Goal: Transaction & Acquisition: Purchase product/service

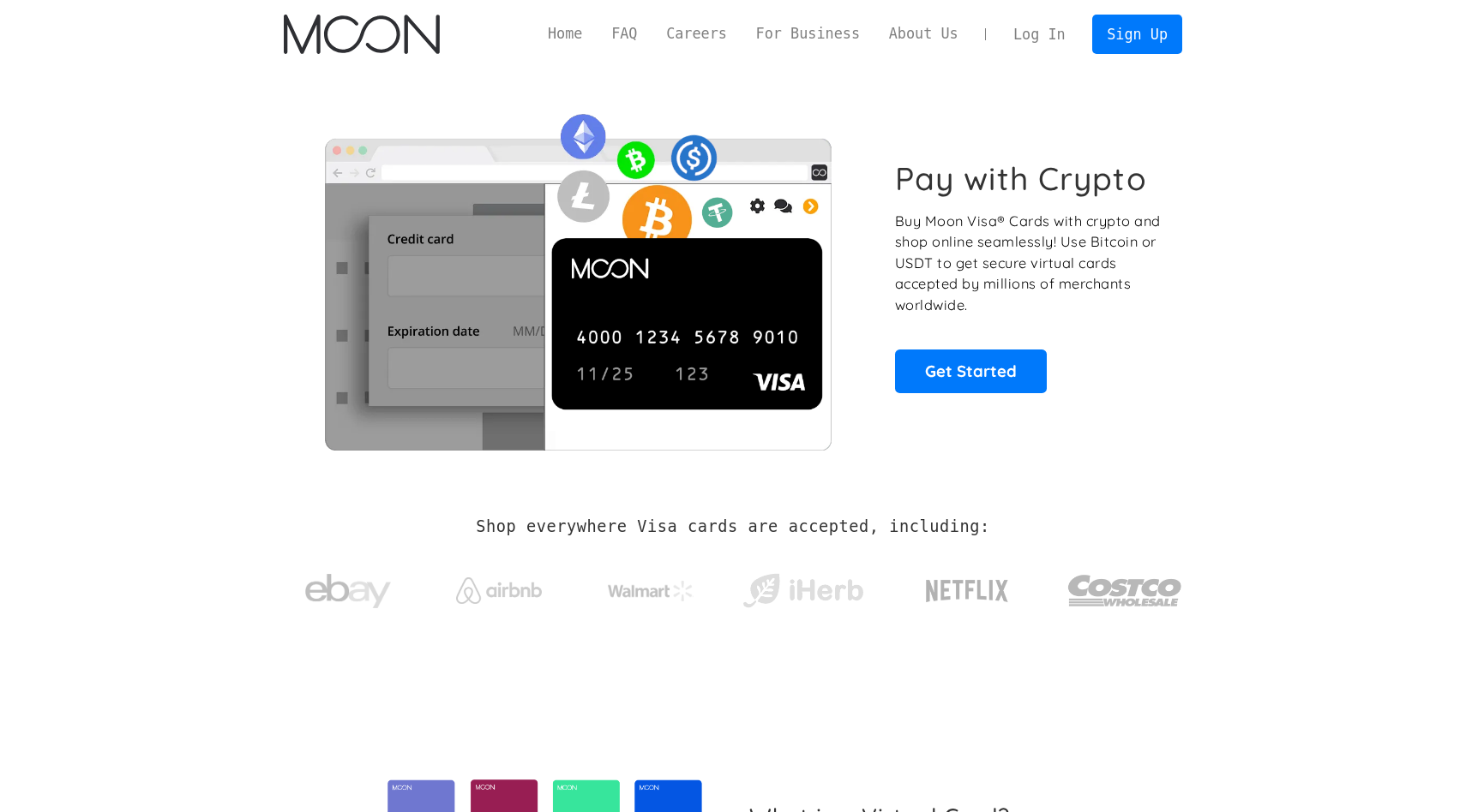
click at [1020, 39] on link "Log In" at bounding box center [1038, 34] width 81 height 38
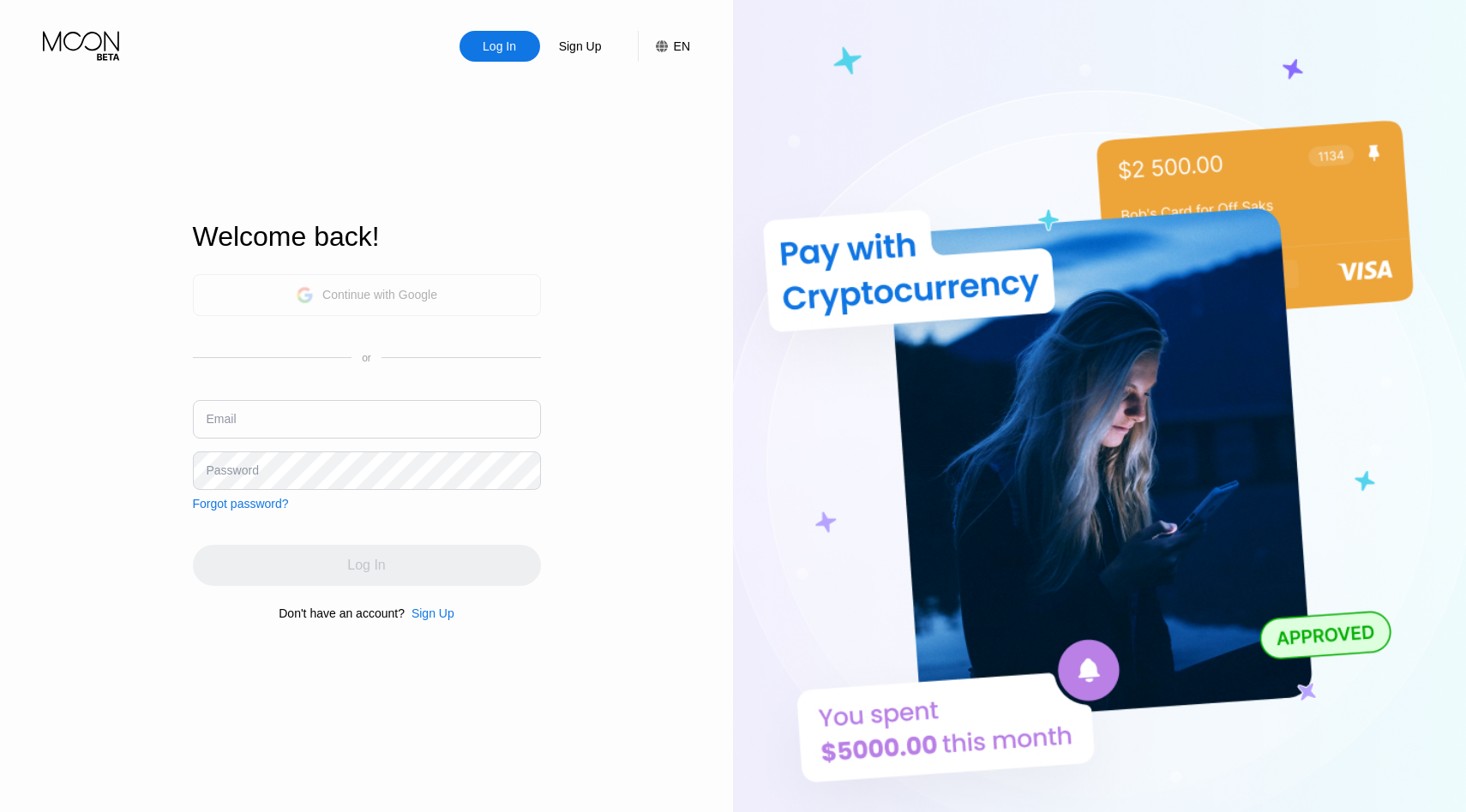
click at [420, 292] on div "Continue with Google" at bounding box center [379, 295] width 115 height 14
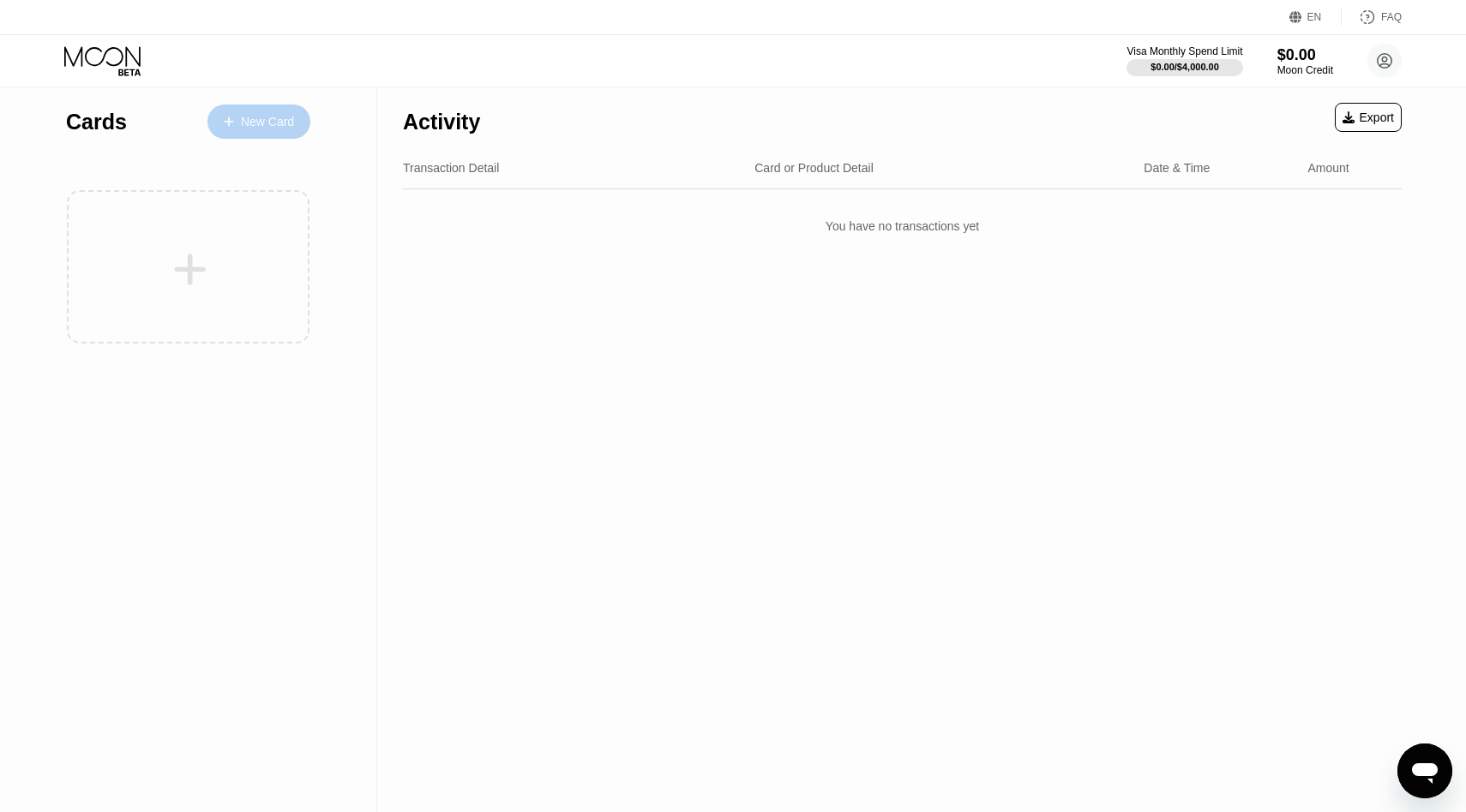
click at [277, 127] on div "New Card" at bounding box center [267, 122] width 53 height 14
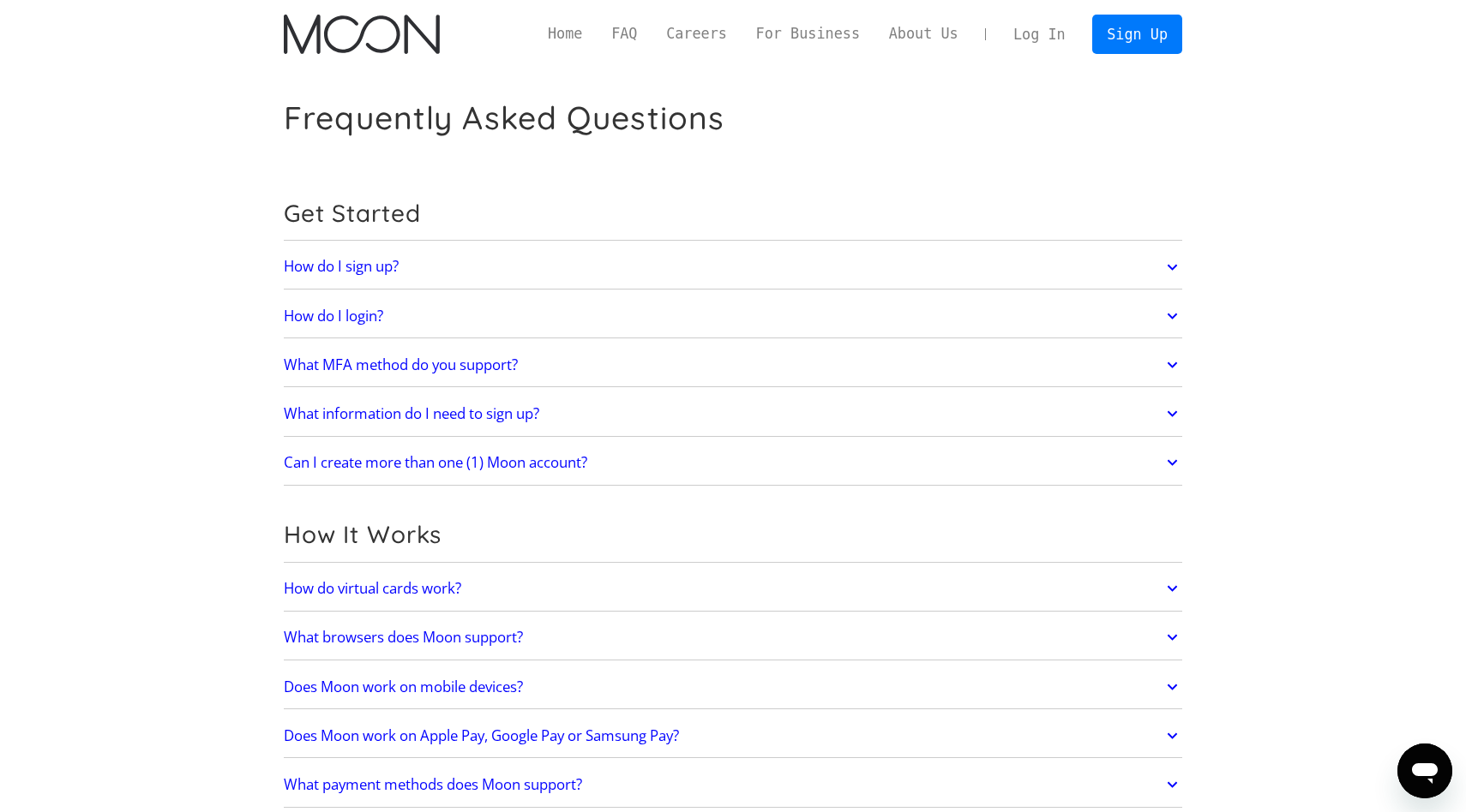
click at [753, 347] on link "What MFA method do you support?" at bounding box center [733, 365] width 898 height 36
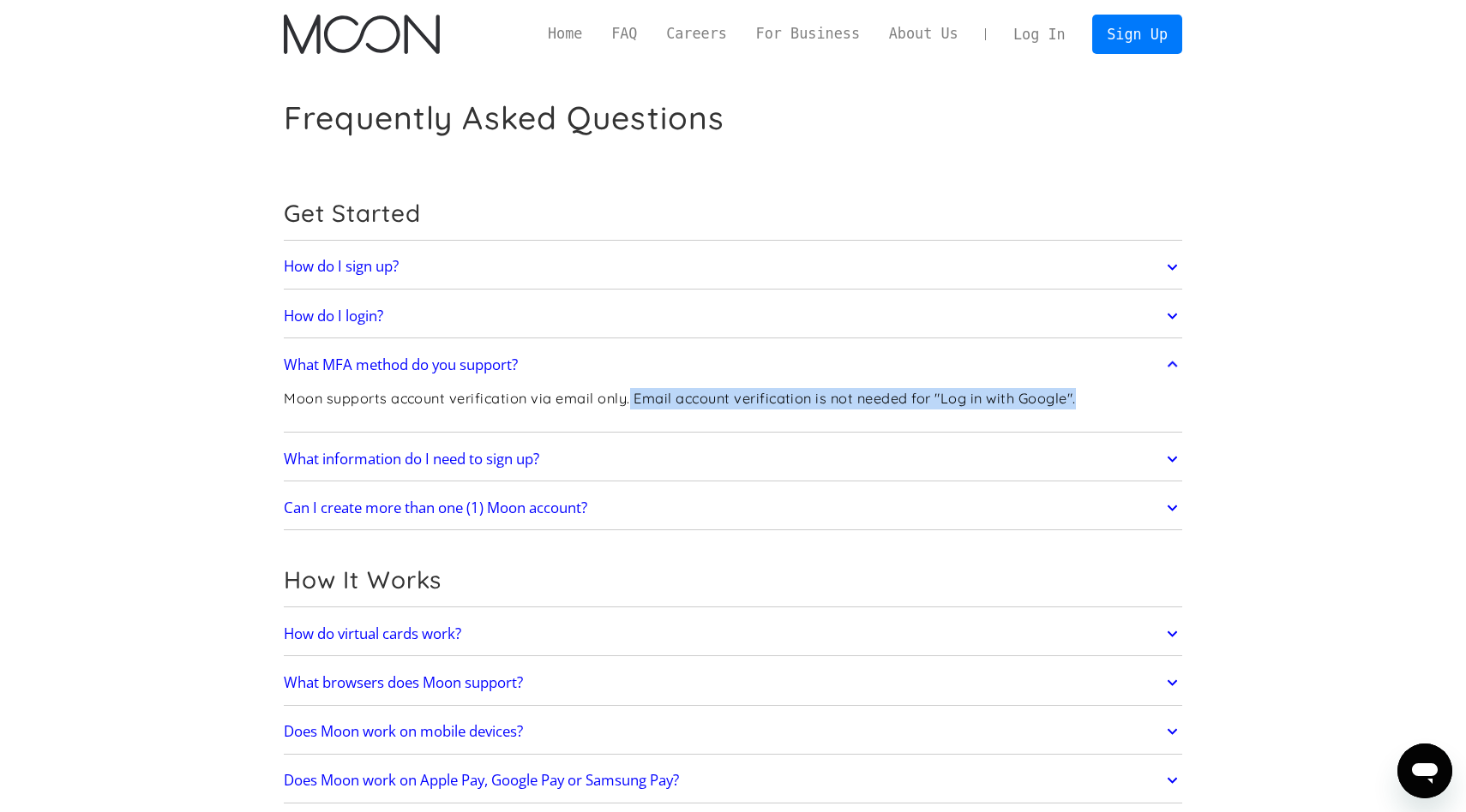
drag, startPoint x: 631, startPoint y: 400, endPoint x: 1083, endPoint y: 391, distance: 452.1
click at [1083, 391] on div "Moon supports account verification via email only. Email account verification i…" at bounding box center [733, 406] width 898 height 45
click at [694, 389] on p "Moon supports account verification via email only. Email account verification i…" at bounding box center [679, 399] width 791 height 22
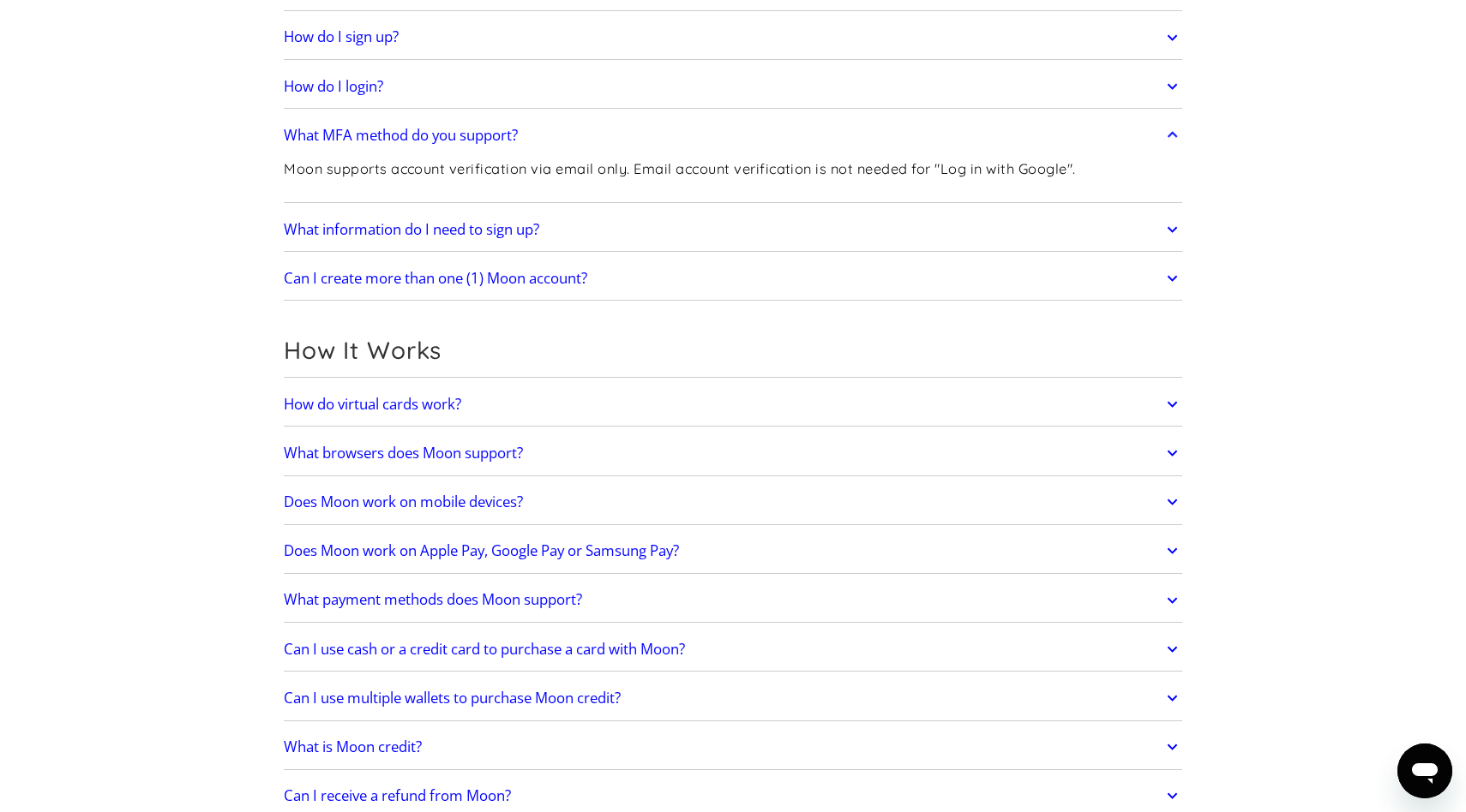
scroll to position [237, 0]
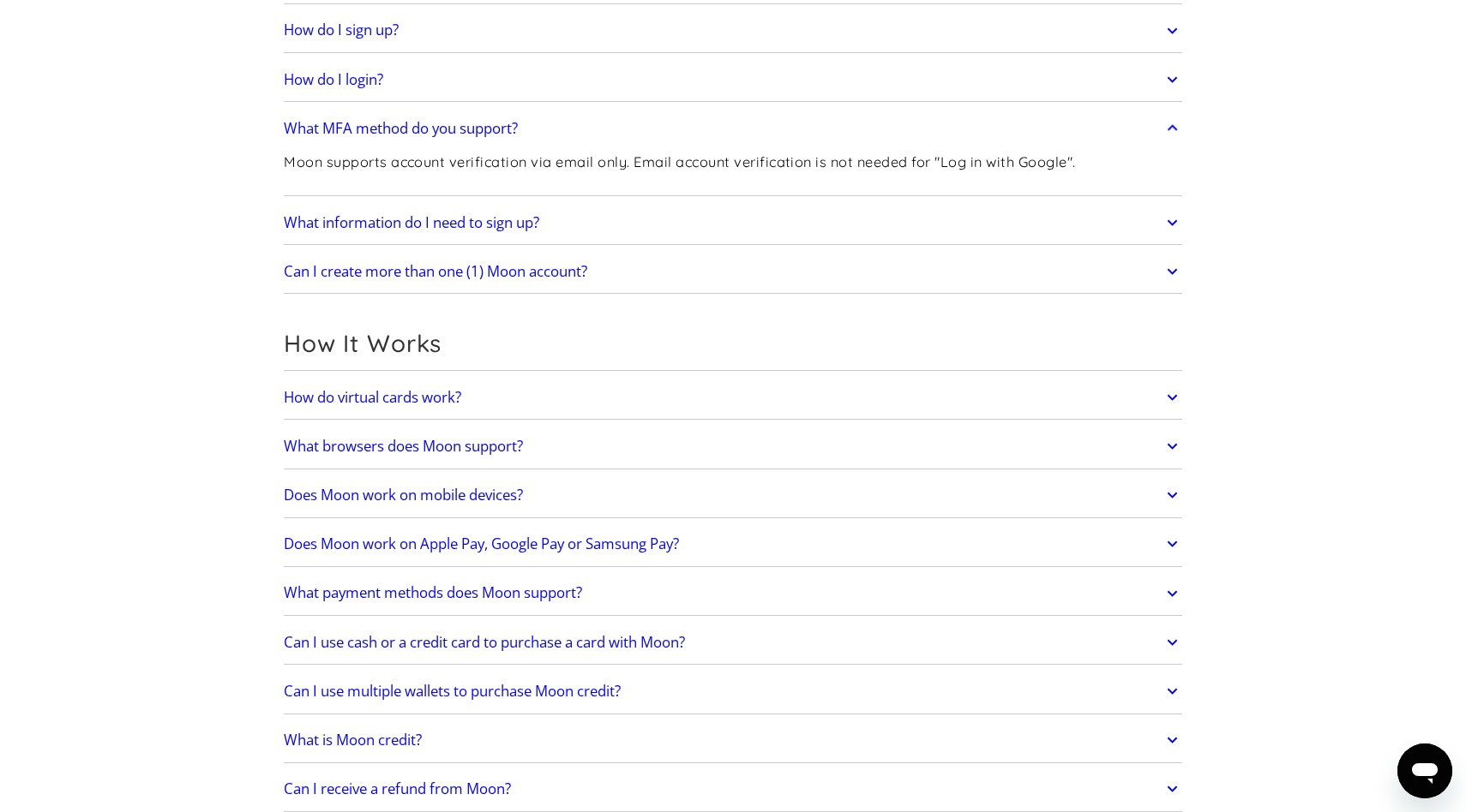
click at [447, 398] on h2 "How do virtual cards work?" at bounding box center [373, 397] width 178 height 17
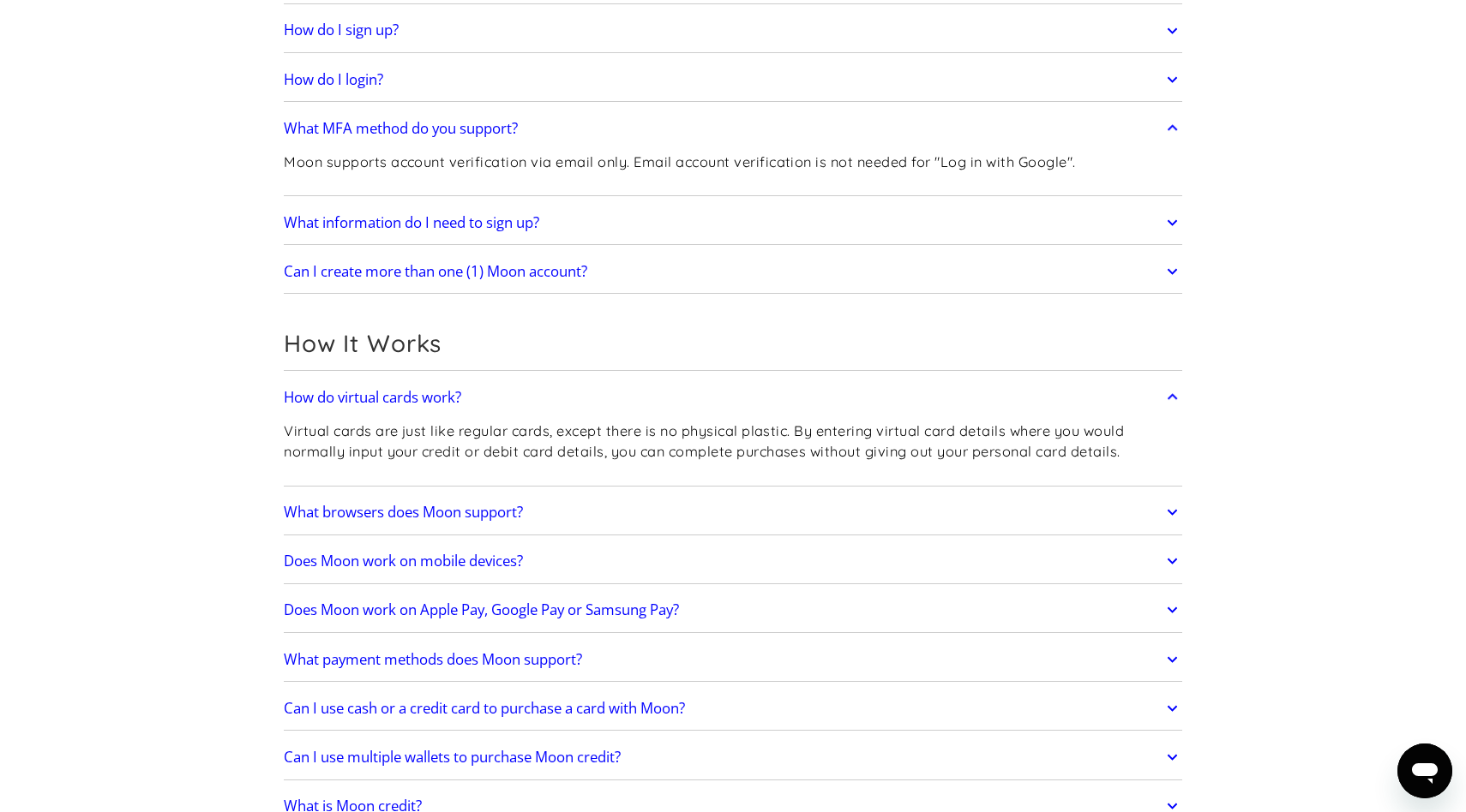
click at [816, 517] on link "What browsers does Moon support?" at bounding box center [733, 512] width 898 height 36
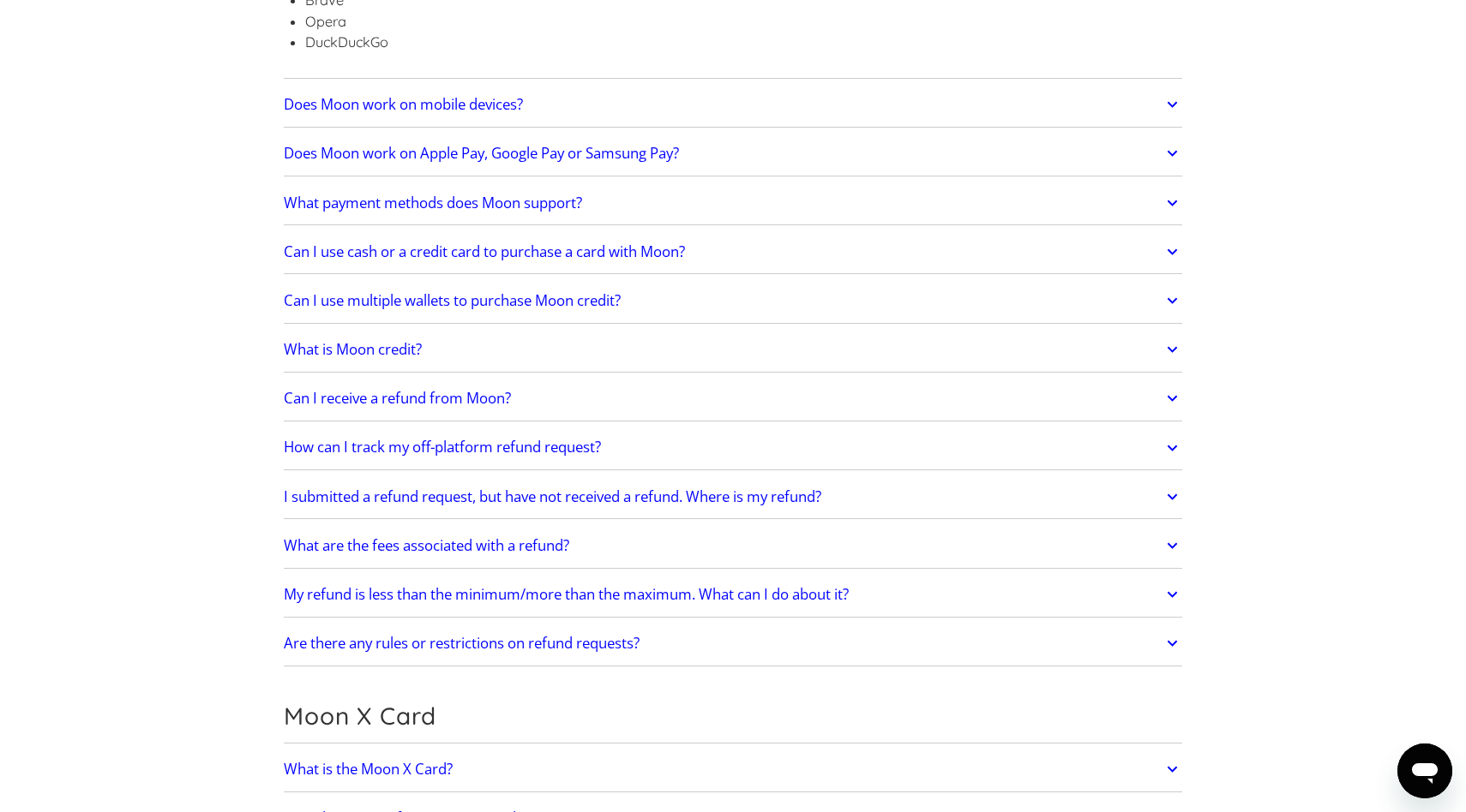
scroll to position [870, 0]
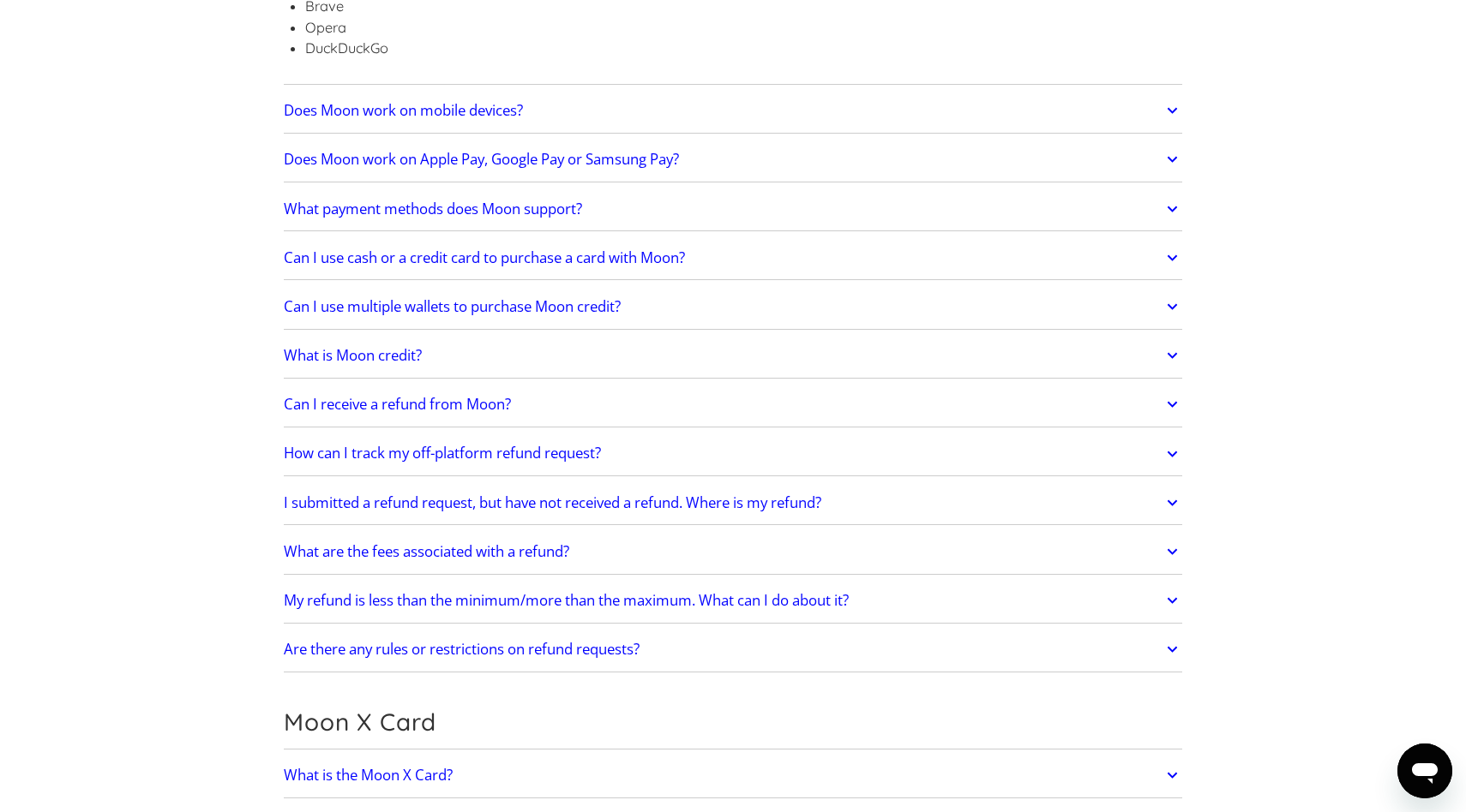
click at [620, 314] on h2 "Can I use multiple wallets to purchase Moon credit?" at bounding box center [452, 306] width 337 height 17
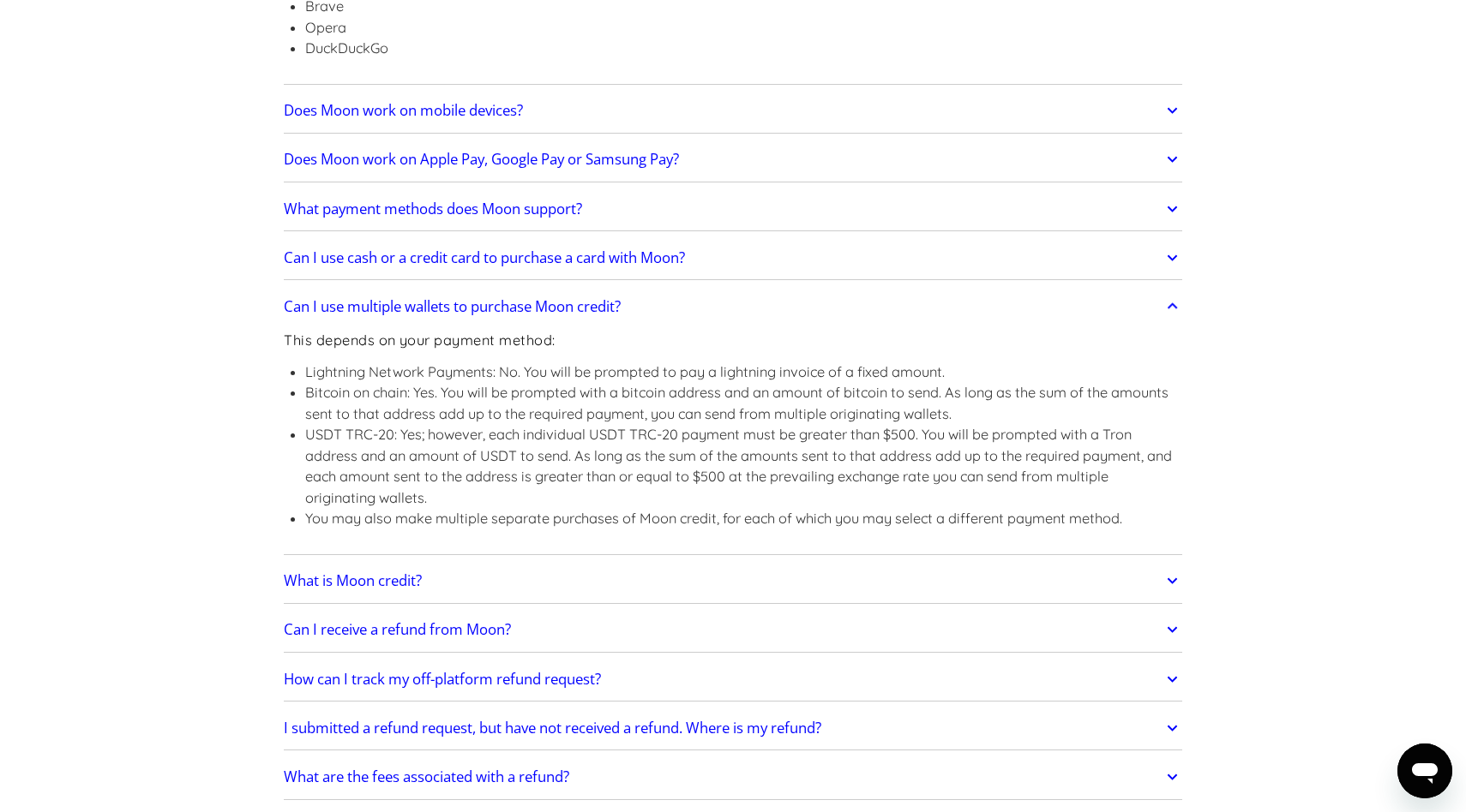
click at [557, 269] on link "Can I use cash or a credit card to purchase a card with Moon?" at bounding box center [733, 258] width 898 height 36
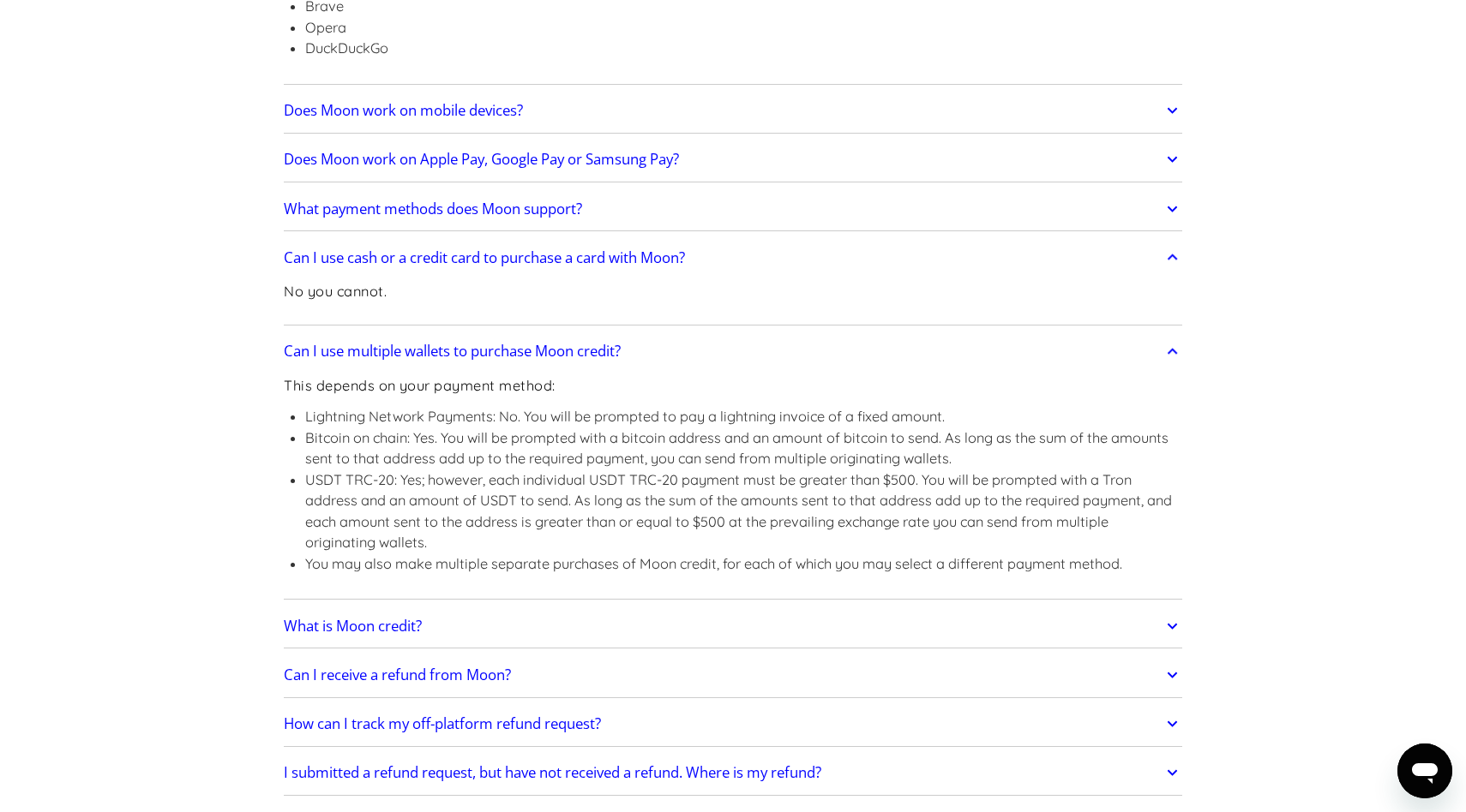
click at [522, 215] on h2 "What payment methods does Moon support?" at bounding box center [432, 208] width 298 height 17
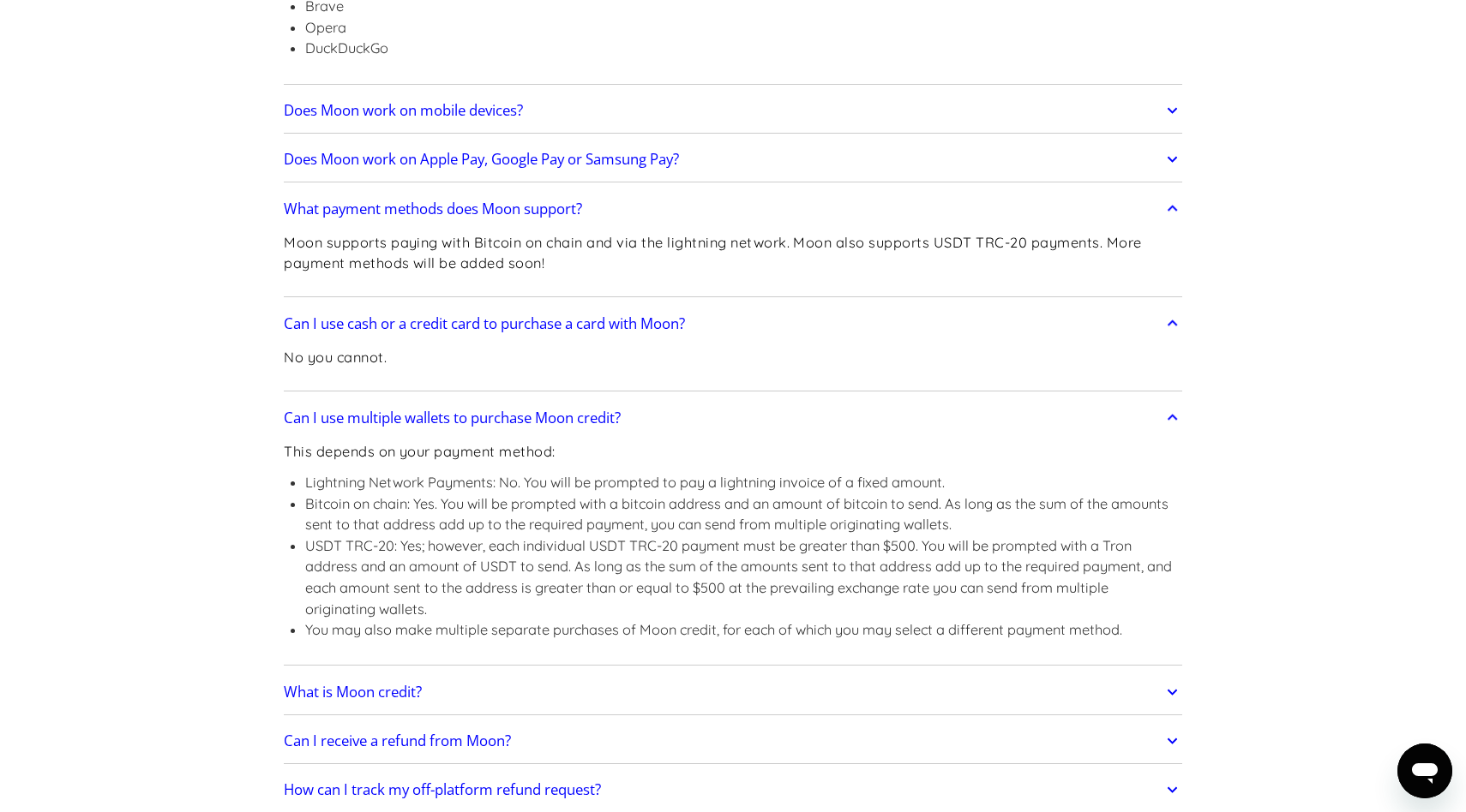
click at [519, 169] on link "Does Moon work on Apple Pay, Google Pay or Samsung Pay?" at bounding box center [733, 160] width 898 height 36
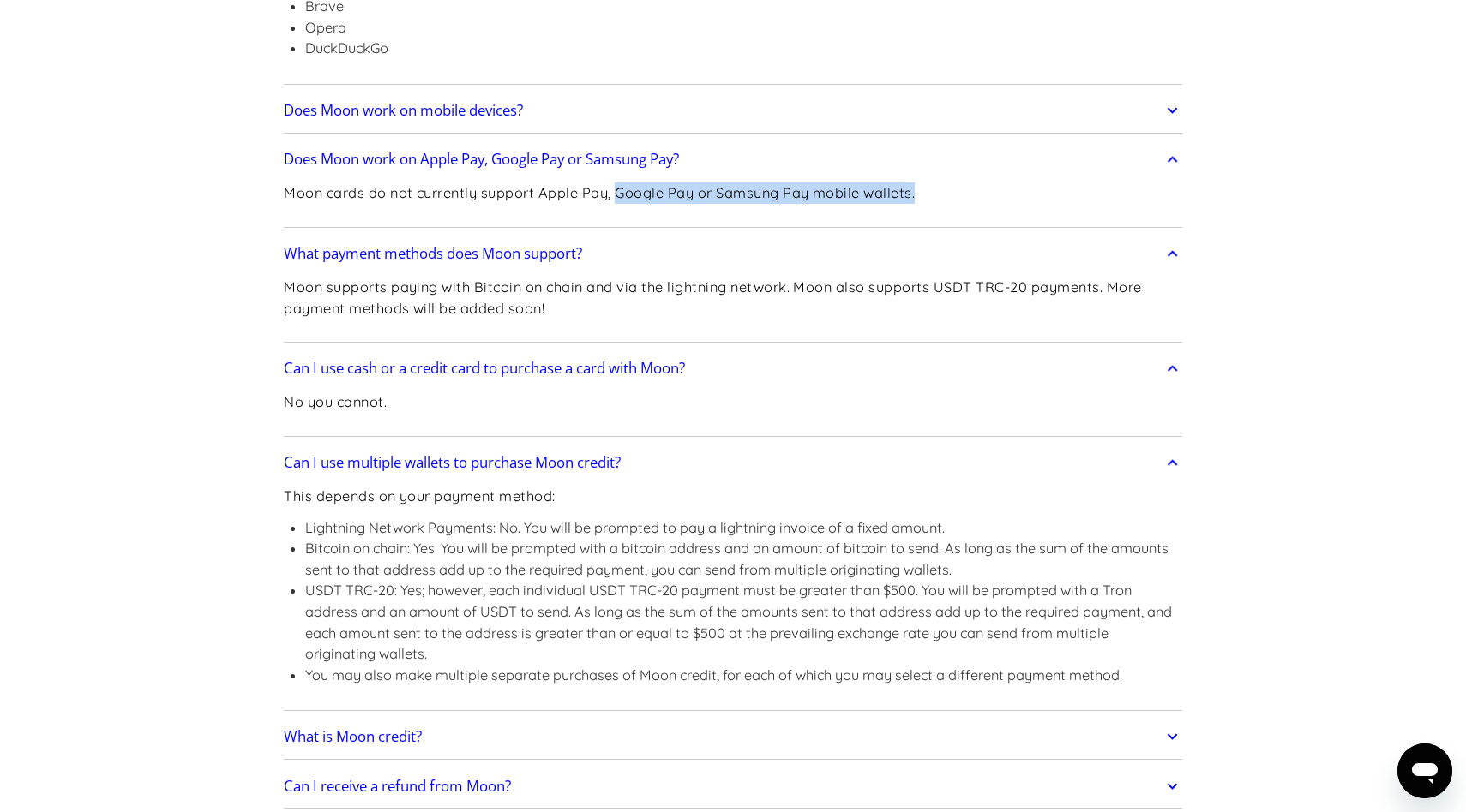
drag, startPoint x: 616, startPoint y: 199, endPoint x: 922, endPoint y: 198, distance: 306.0
click at [922, 198] on div "Moon cards do not currently support Apple Pay, Google Pay or Samsung Pay mobile…" at bounding box center [733, 200] width 898 height 45
click at [922, 198] on div "Moon cards do not currently support Apple Pay, Google Pay or Samsung Pay mobile…" at bounding box center [733, 200] width 898 height 45
click at [383, 113] on h2 "Does Moon work on mobile devices?" at bounding box center [403, 110] width 239 height 17
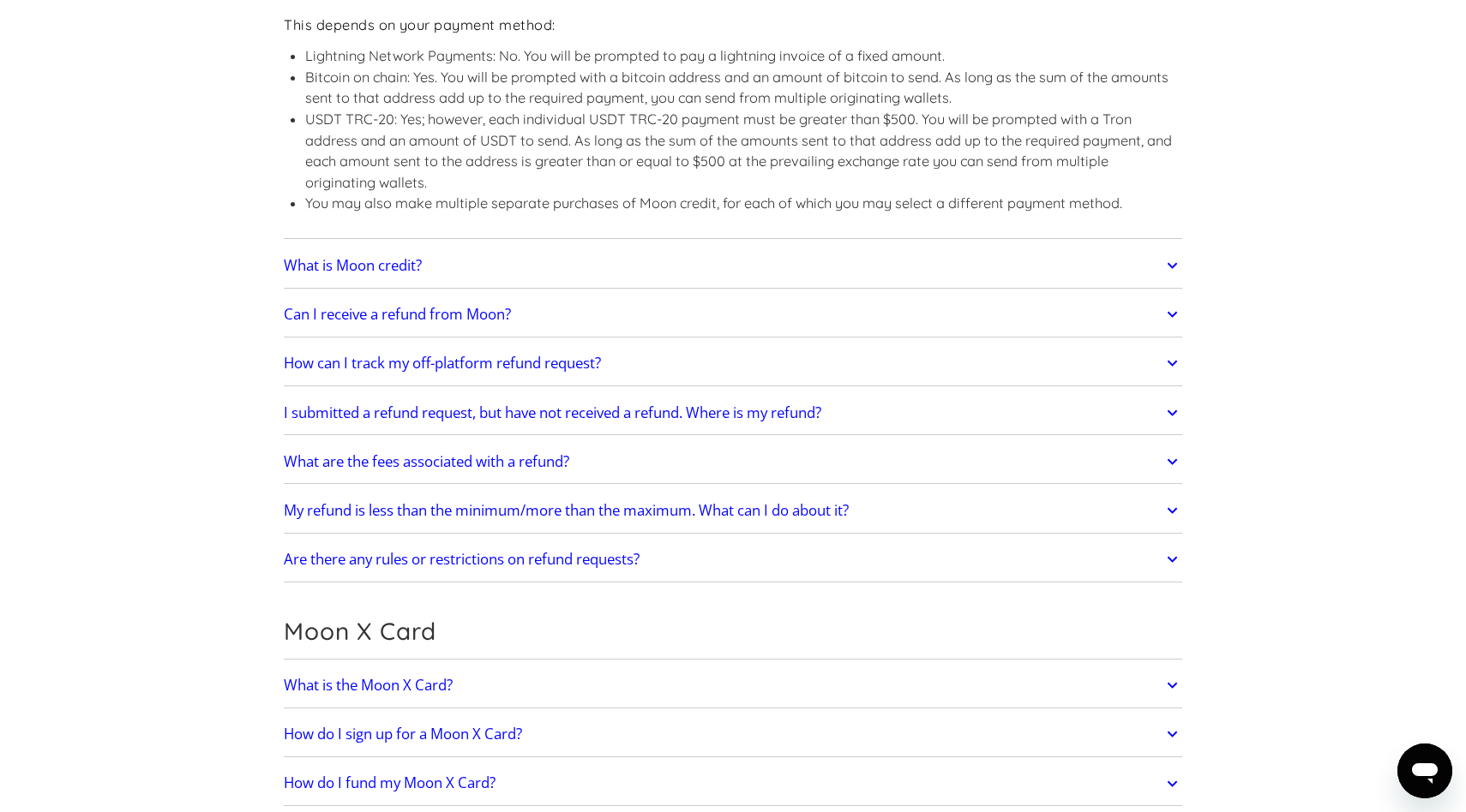
scroll to position [1388, 0]
click at [409, 314] on h2 "Can I receive a refund from Moon?" at bounding box center [397, 313] width 228 height 17
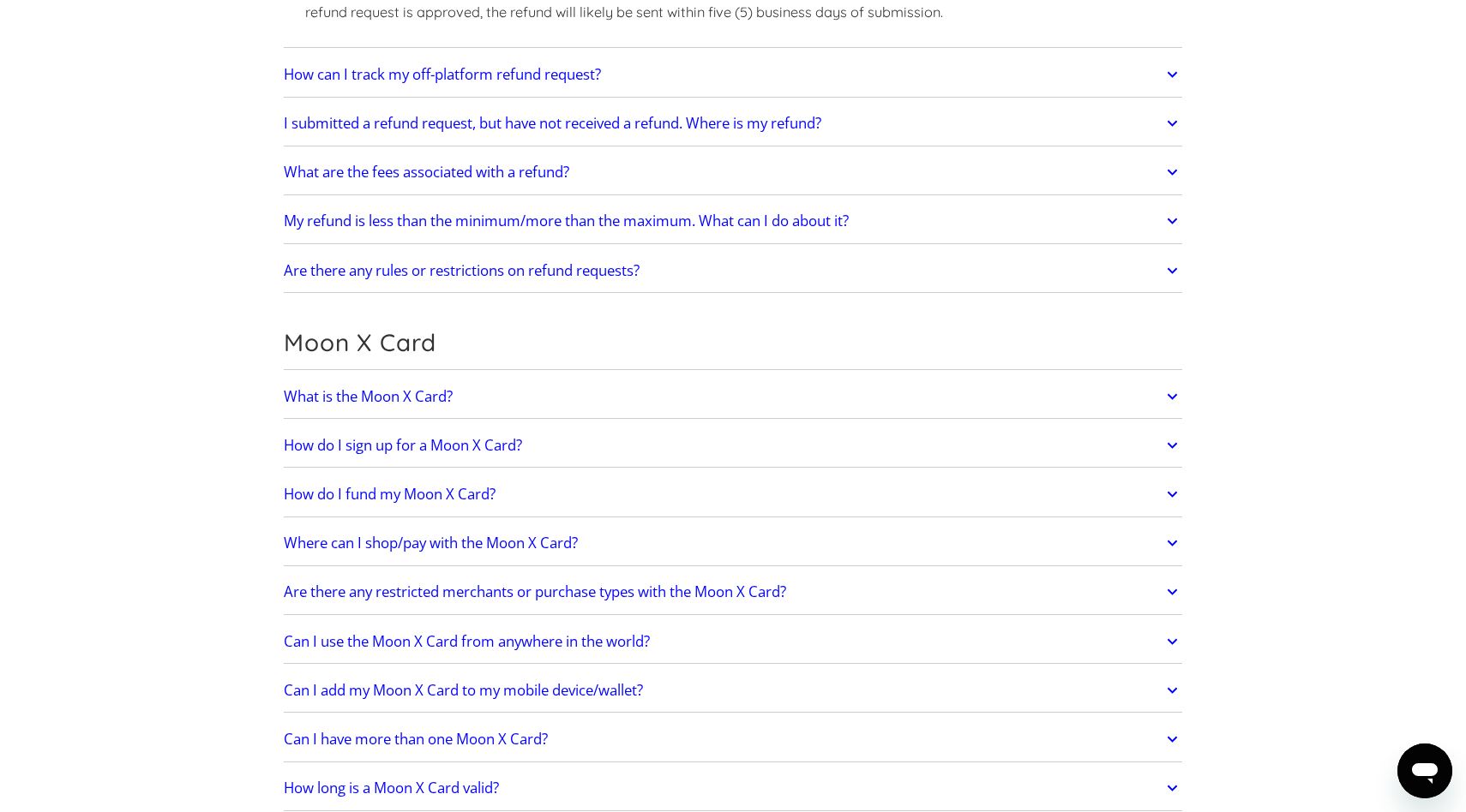
scroll to position [1890, 0]
click at [418, 386] on h2 "What is the Moon X Card?" at bounding box center [368, 394] width 169 height 17
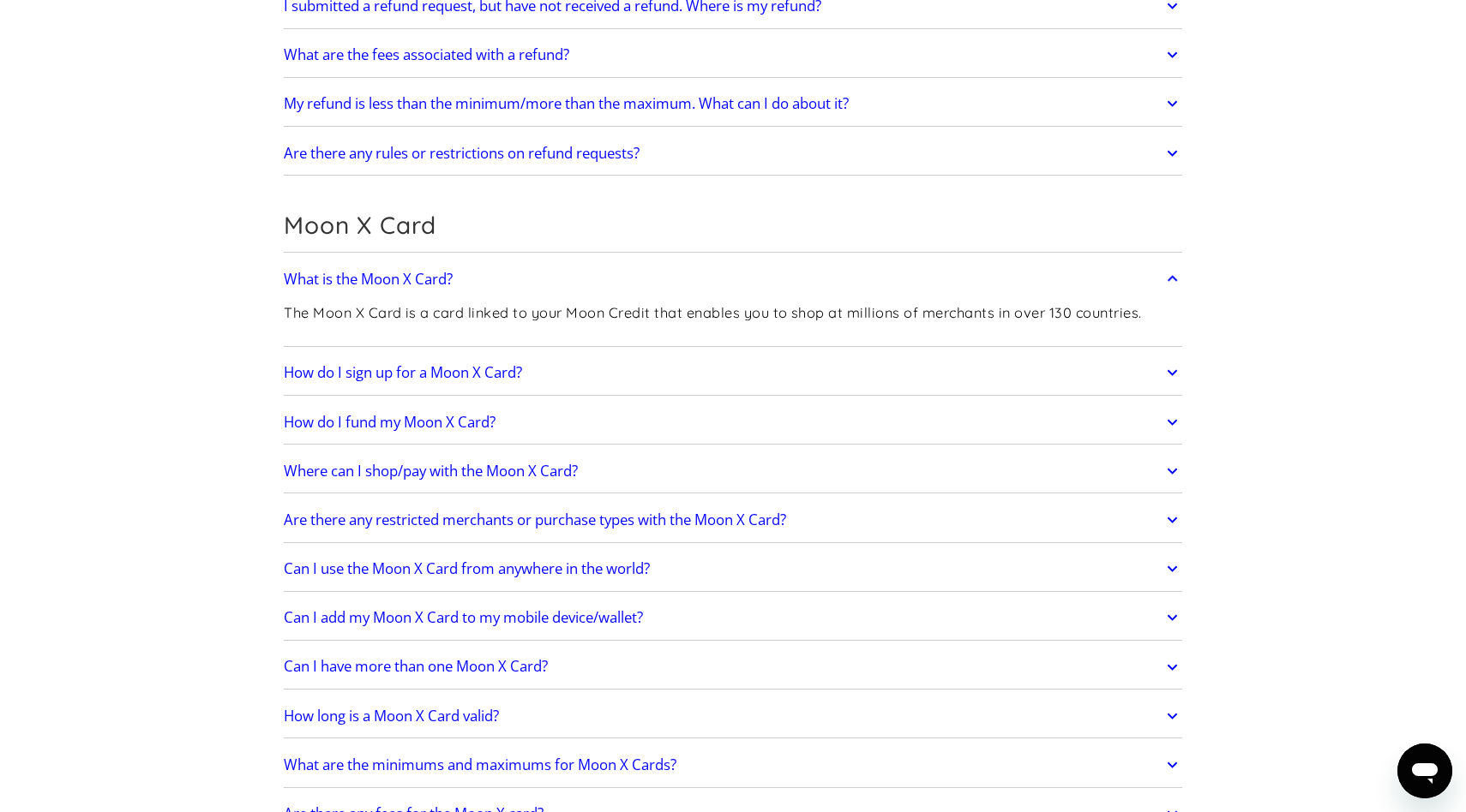
scroll to position [2009, 0]
click at [418, 384] on link "How do I sign up for a Moon X Card?" at bounding box center [733, 371] width 898 height 36
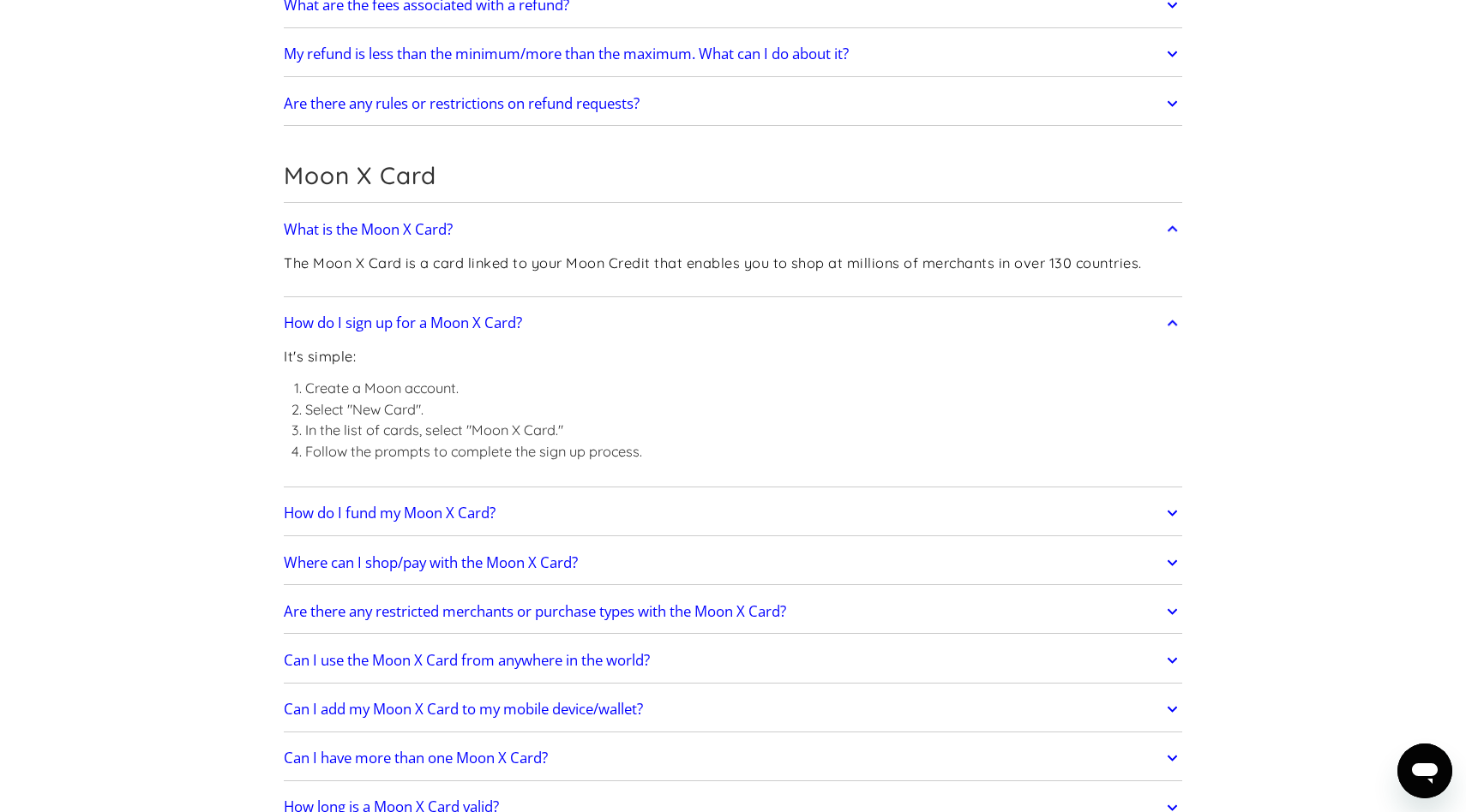
scroll to position [2062, 0]
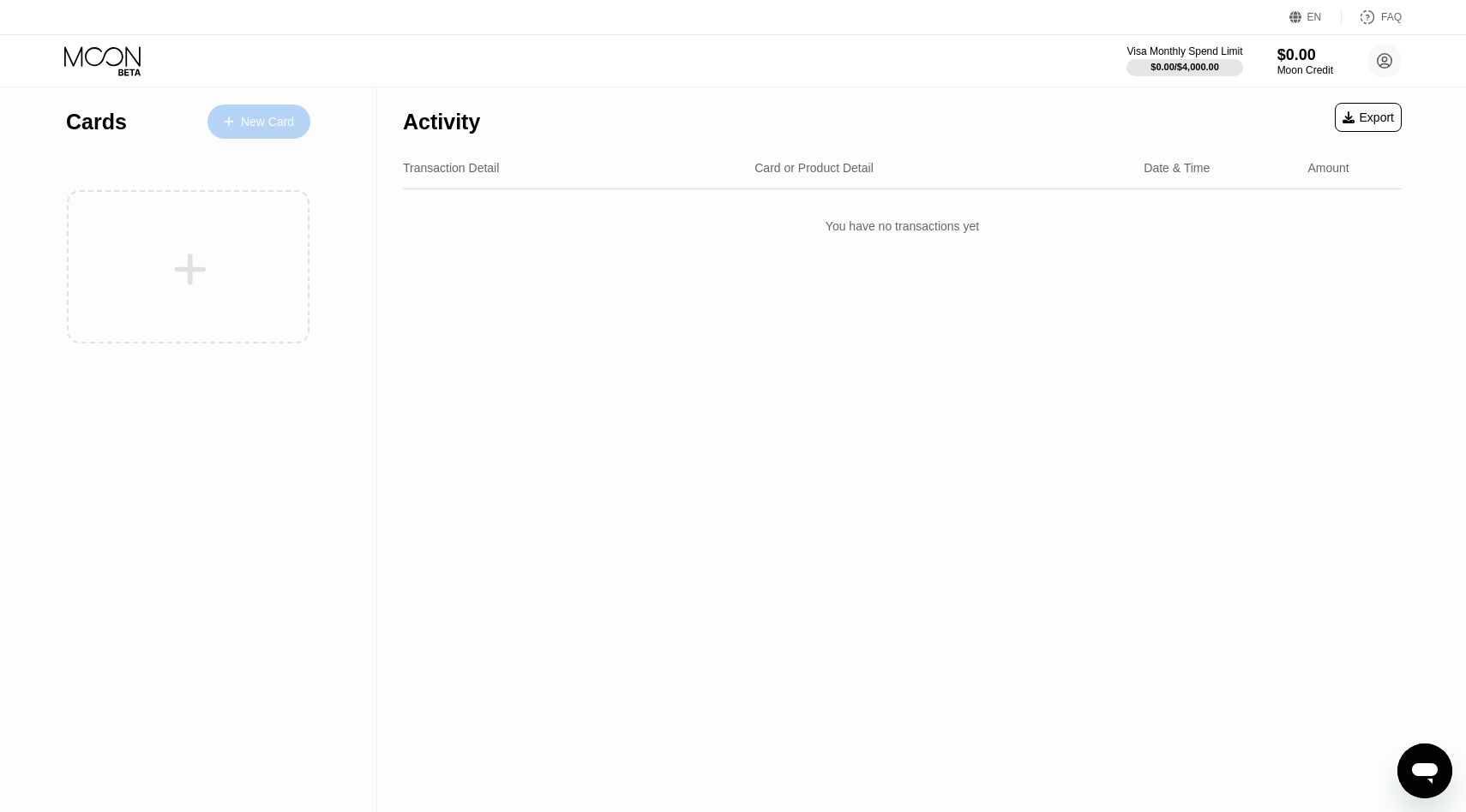
click at [272, 133] on div "New Card" at bounding box center [258, 121] width 102 height 34
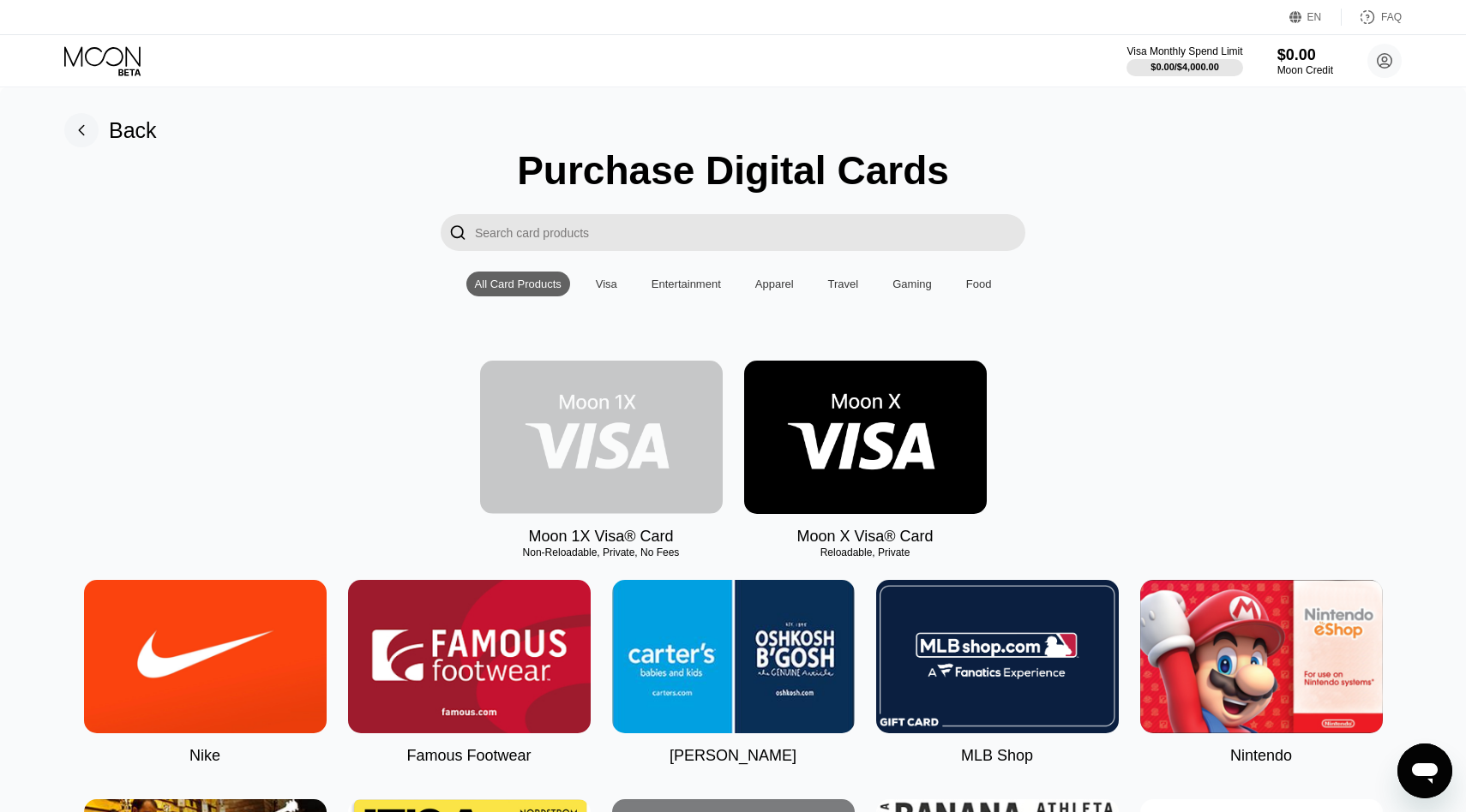
click at [623, 400] on img at bounding box center [601, 437] width 243 height 153
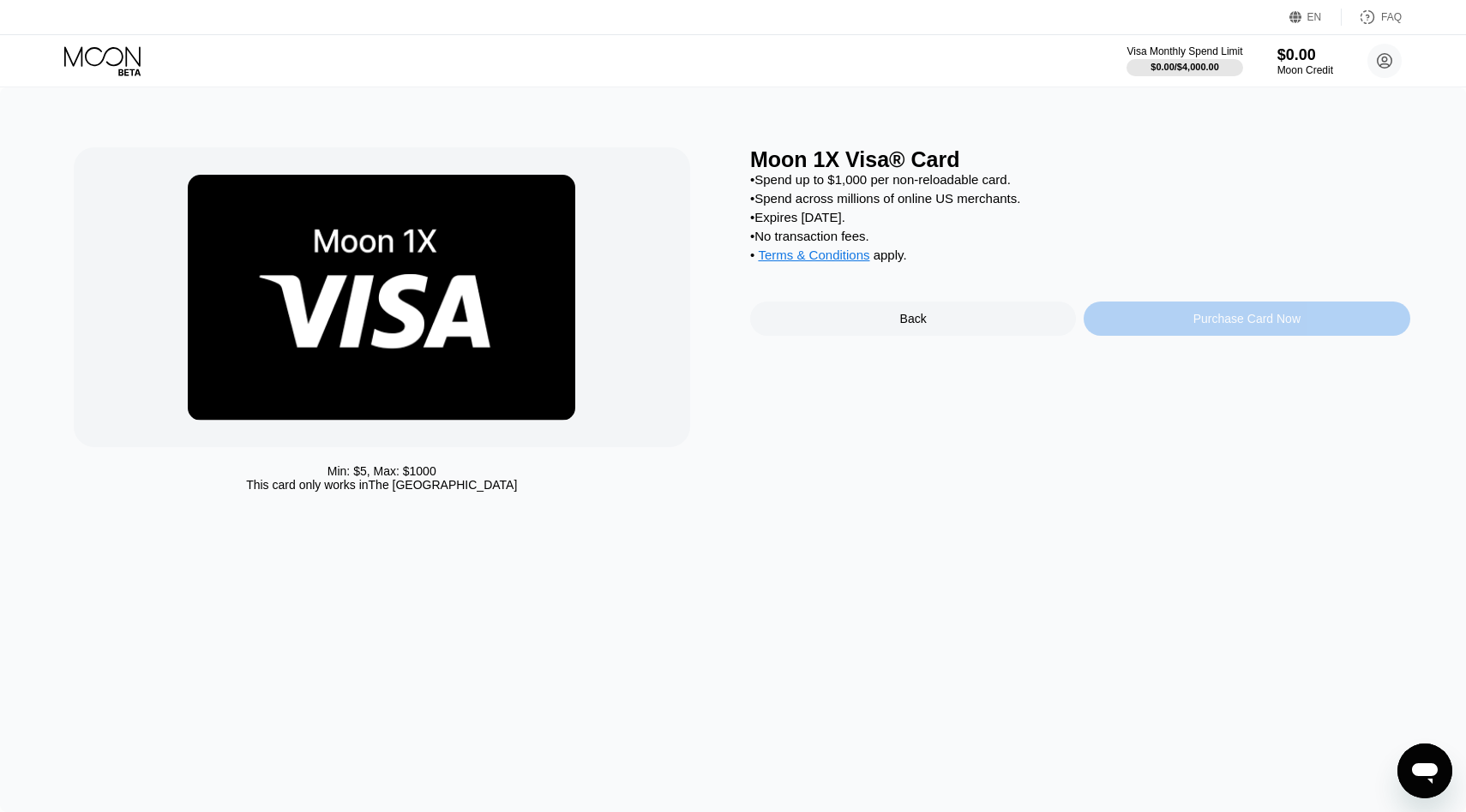
click at [1114, 327] on div "Purchase Card Now" at bounding box center [1246, 319] width 325 height 34
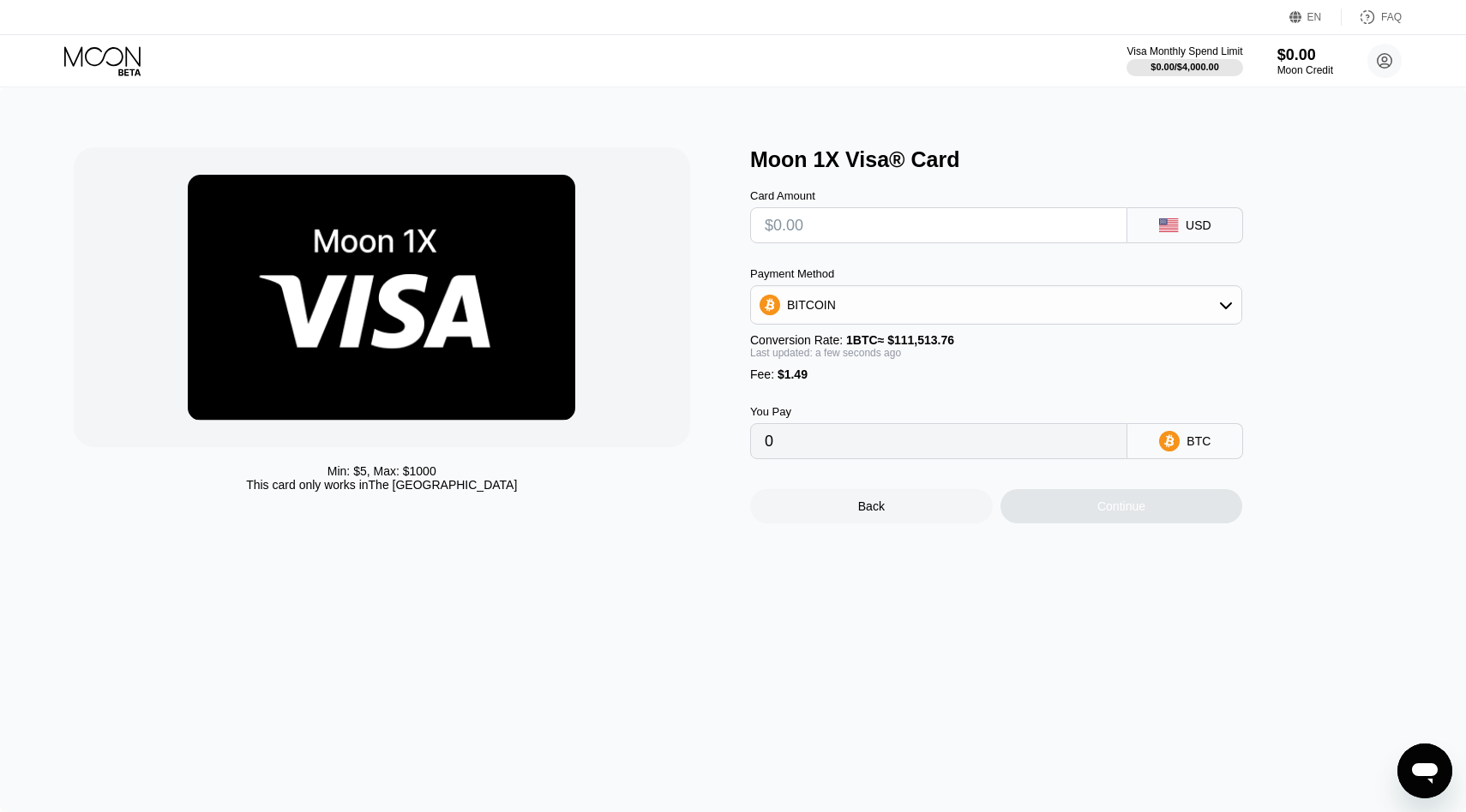
click at [908, 232] on input "text" at bounding box center [938, 226] width 348 height 34
type input "$1"
type input "0.00002233"
type input "$17"
type input "0.00016581"
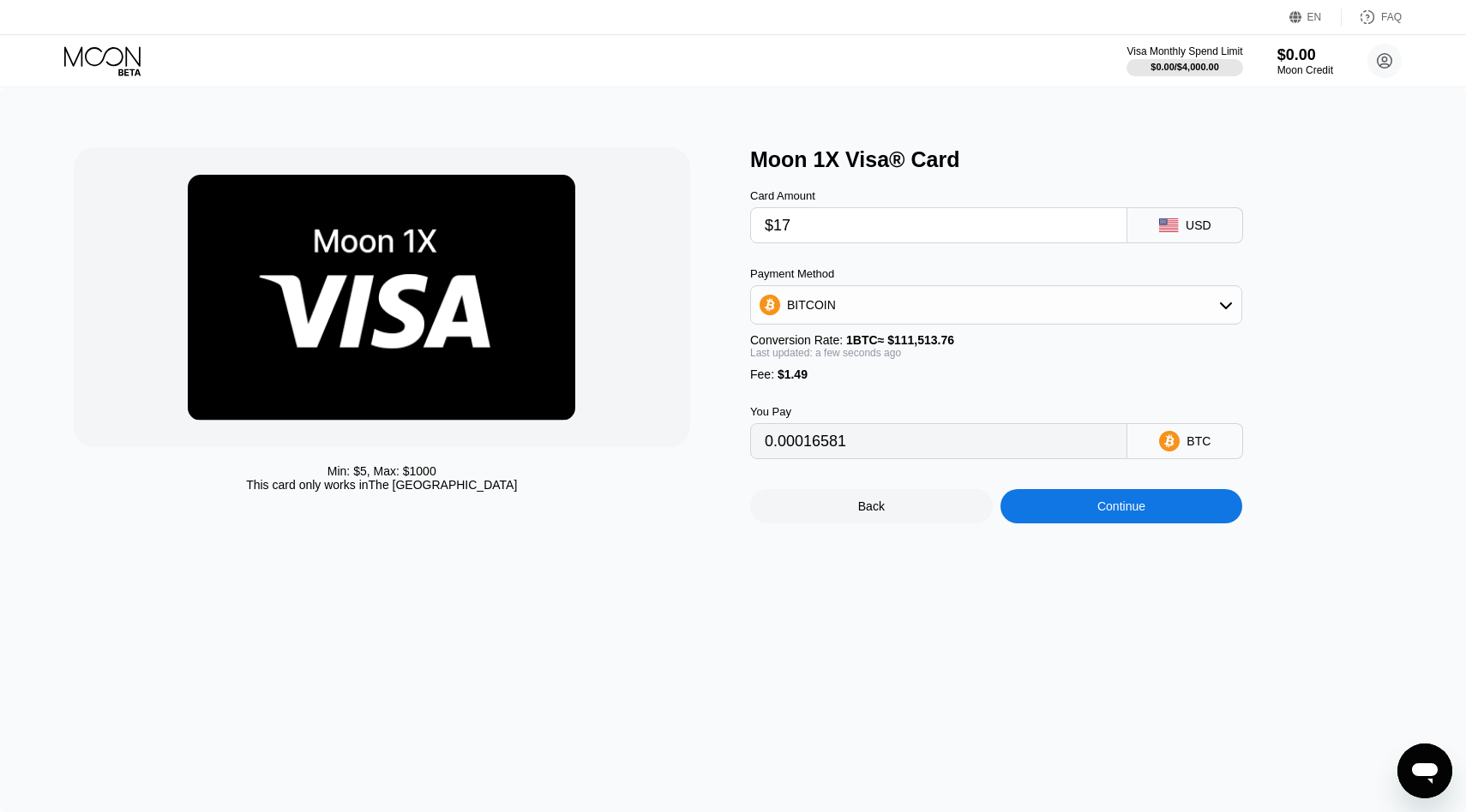
type input "$175"
type input "0.00158268"
type input "$175"
click at [991, 314] on div "BITCOIN" at bounding box center [995, 305] width 490 height 34
click at [981, 382] on div "USDT on TRON" at bounding box center [995, 390] width 481 height 34
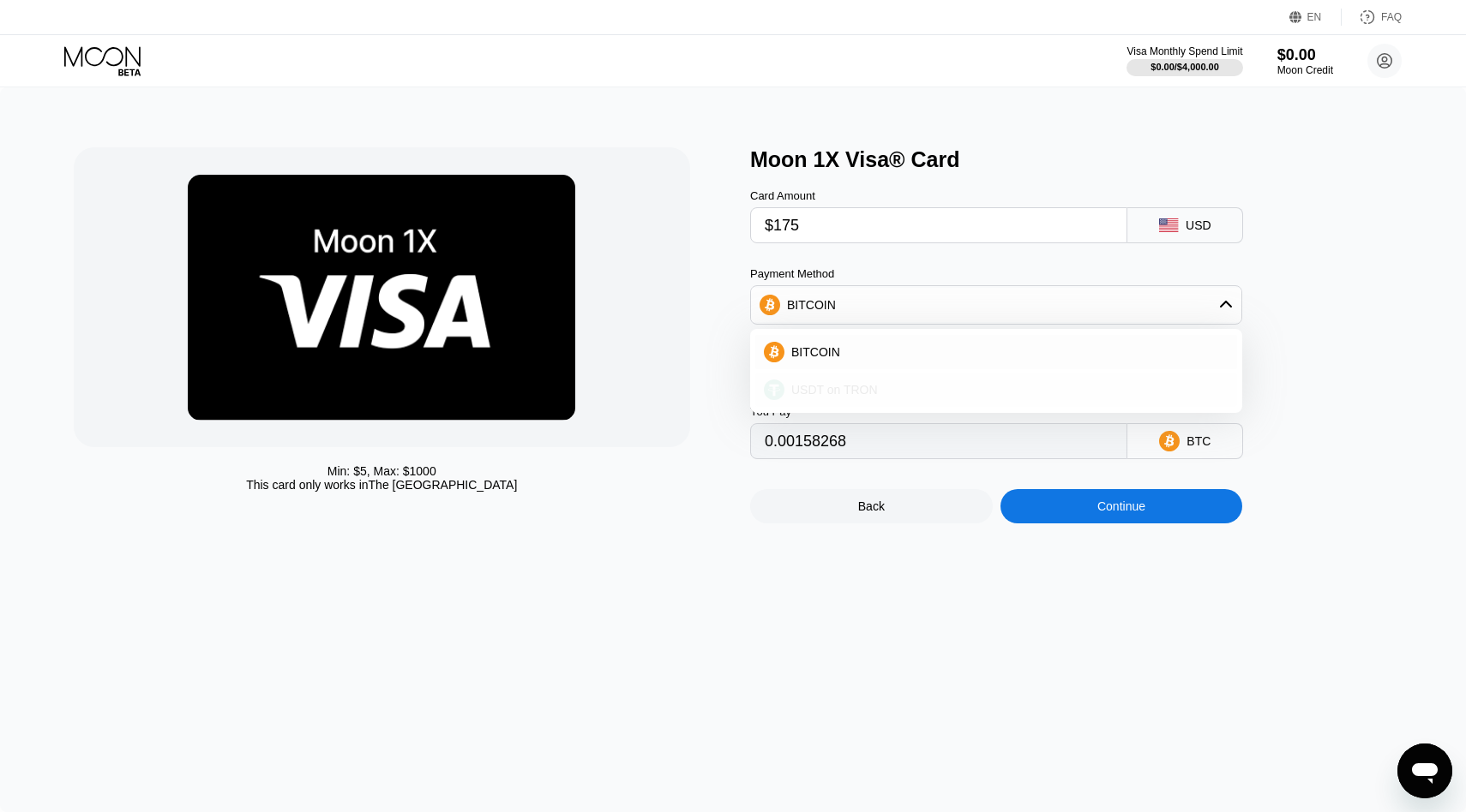
type input "178.27"
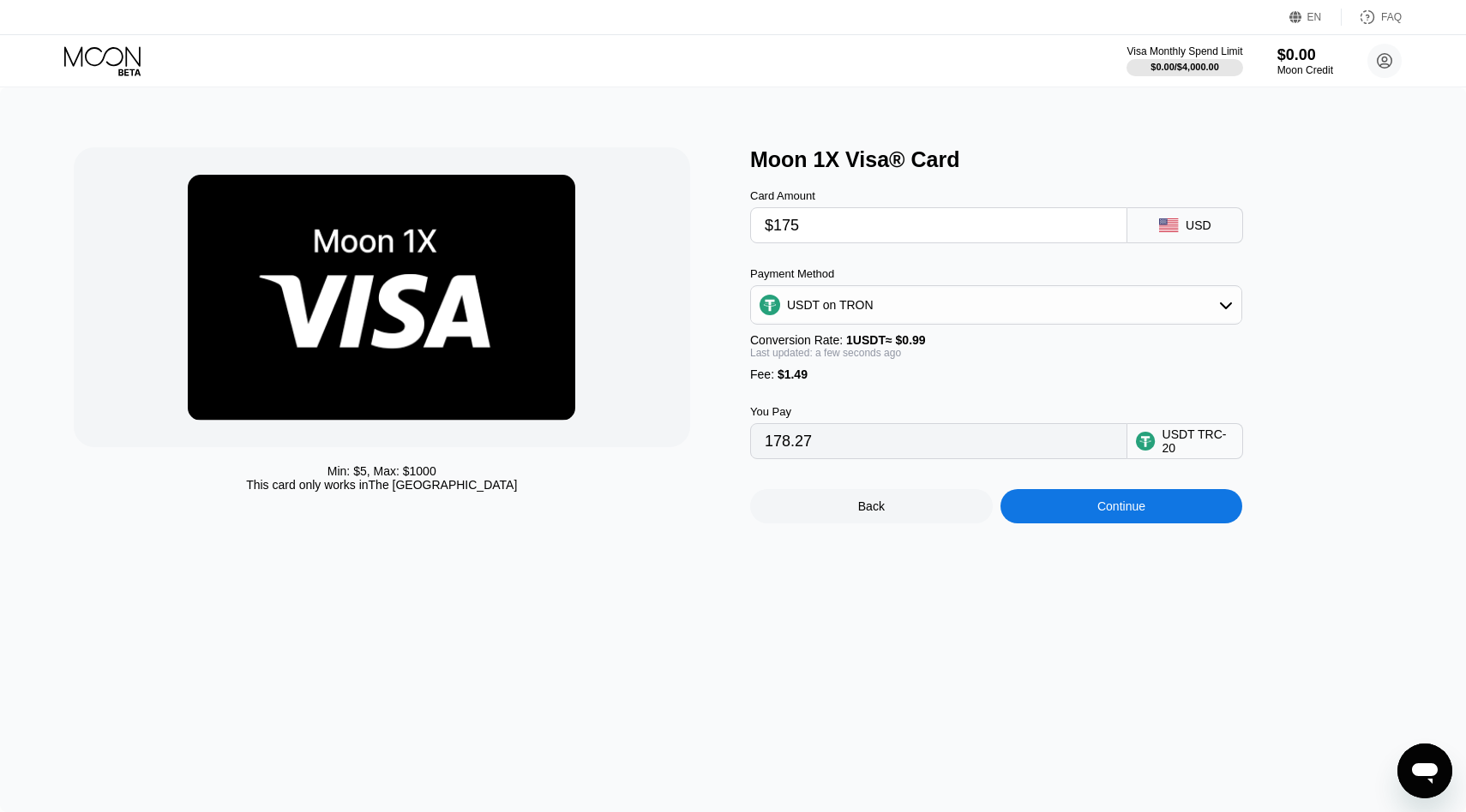
drag, startPoint x: 1044, startPoint y: 527, endPoint x: 1038, endPoint y: 584, distance: 57.3
click at [1038, 584] on div "Min: $ 5 , Max: $ 1000 This card only works in The United States Moon 1X Visa® …" at bounding box center [733, 450] width 1466 height 725
click at [798, 228] on input "$175" at bounding box center [938, 226] width 348 height 34
type input "$176"
type input "179.28"
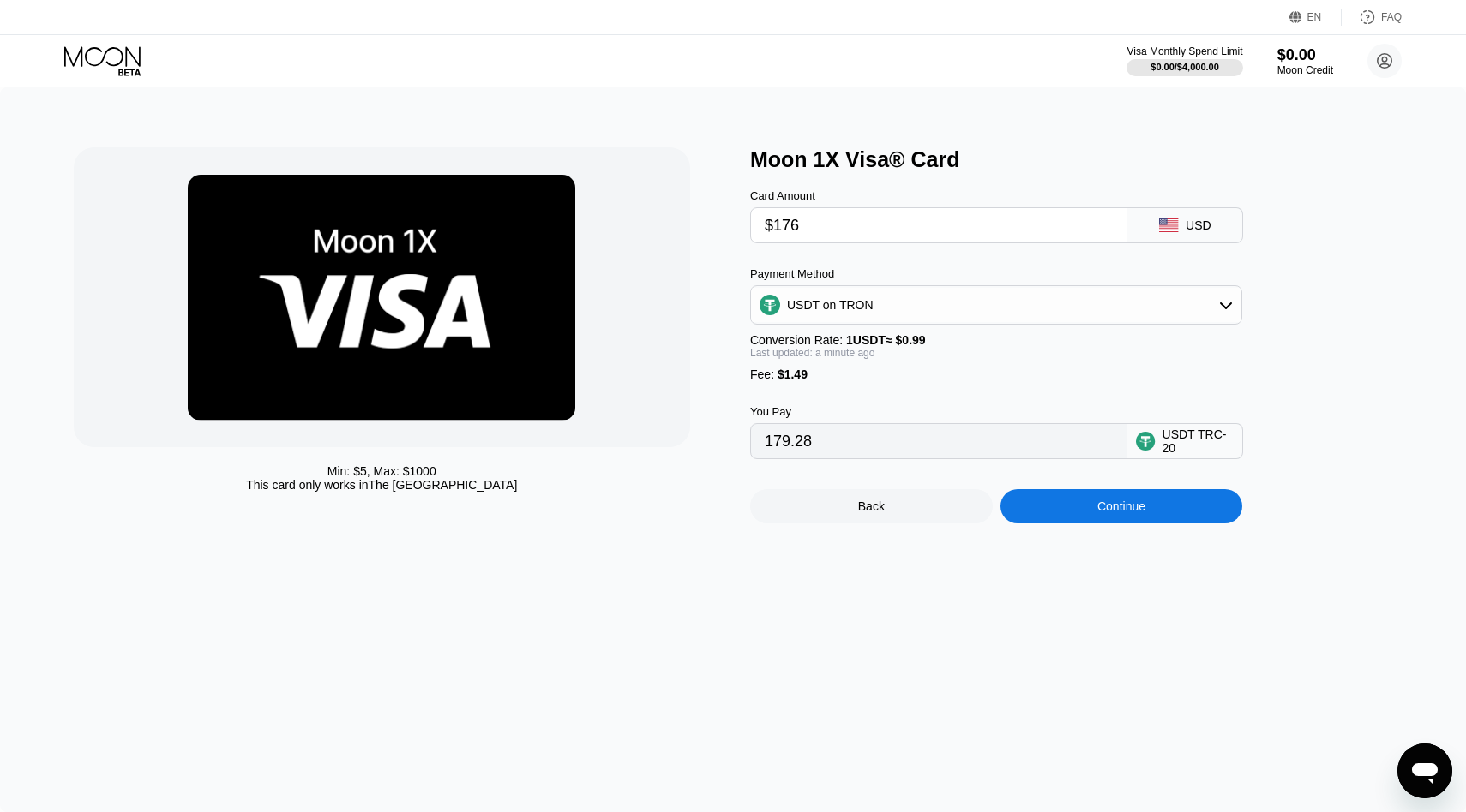
drag, startPoint x: 798, startPoint y: 231, endPoint x: 790, endPoint y: 230, distance: 8.1
click at [790, 230] on input "$176" at bounding box center [938, 226] width 348 height 34
type input "$175"
type input "178.27"
click at [1049, 503] on div "Continue" at bounding box center [1121, 507] width 243 height 34
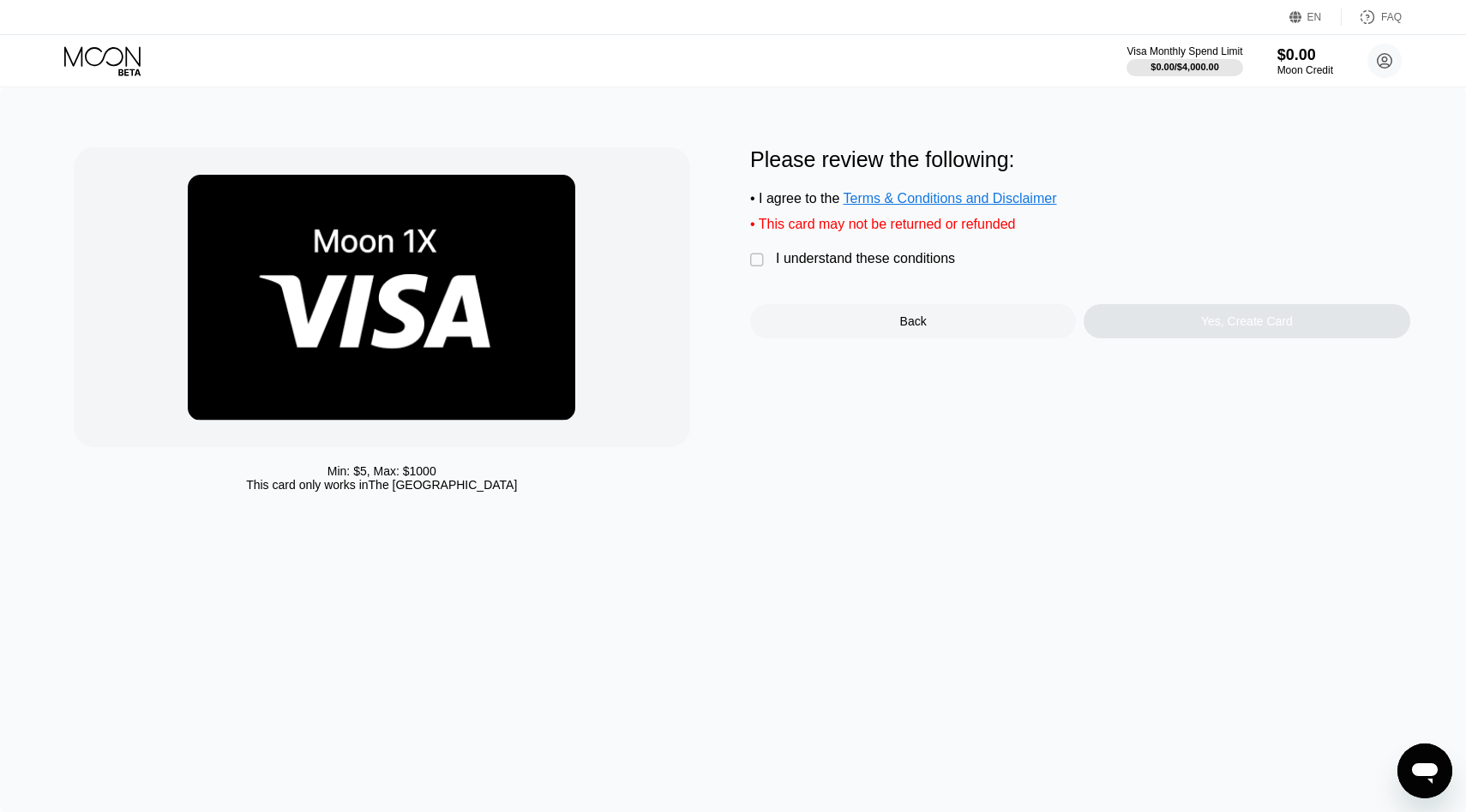
click at [760, 261] on div "" at bounding box center [758, 260] width 17 height 17
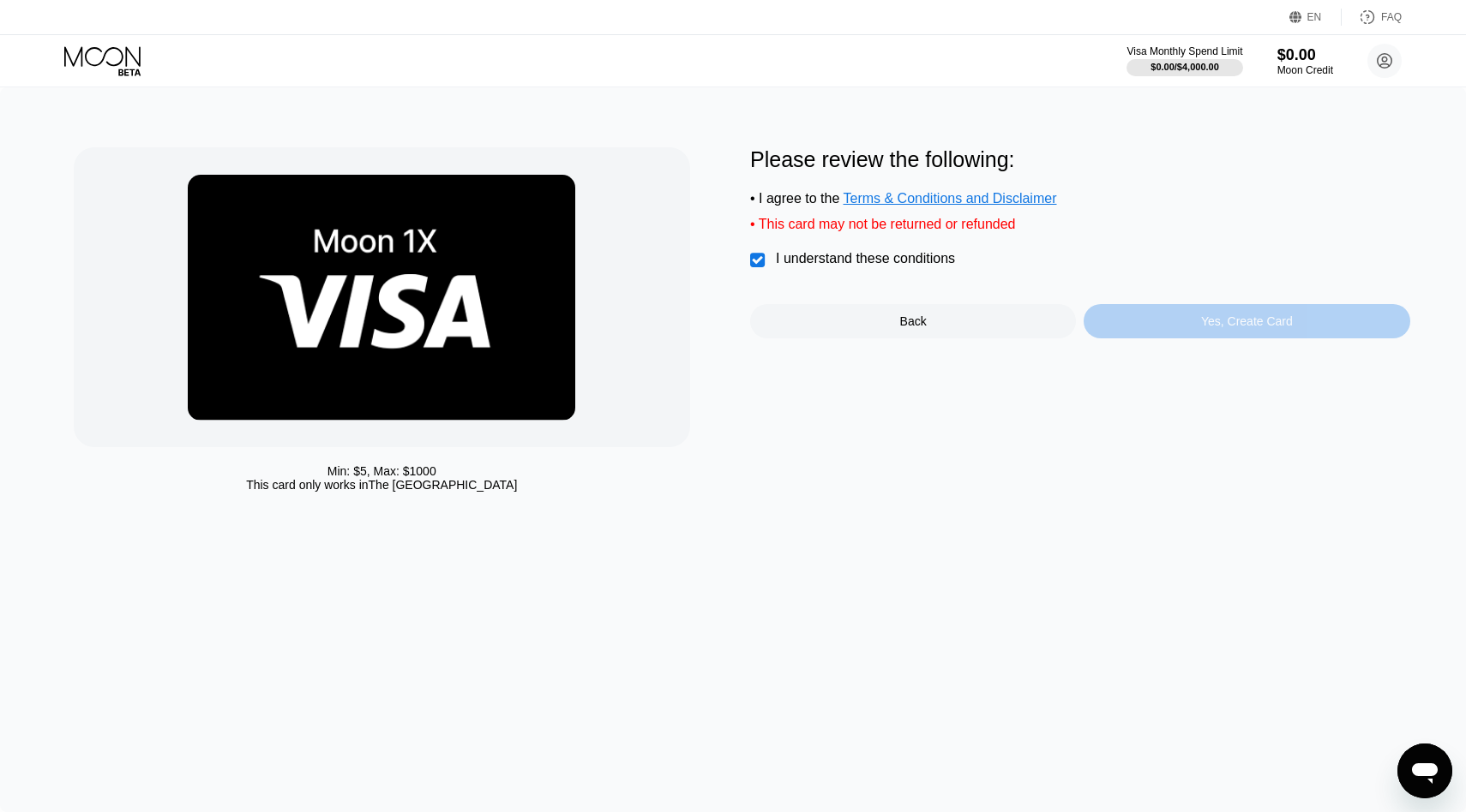
click at [1123, 312] on div "Yes, Create Card" at bounding box center [1246, 322] width 325 height 34
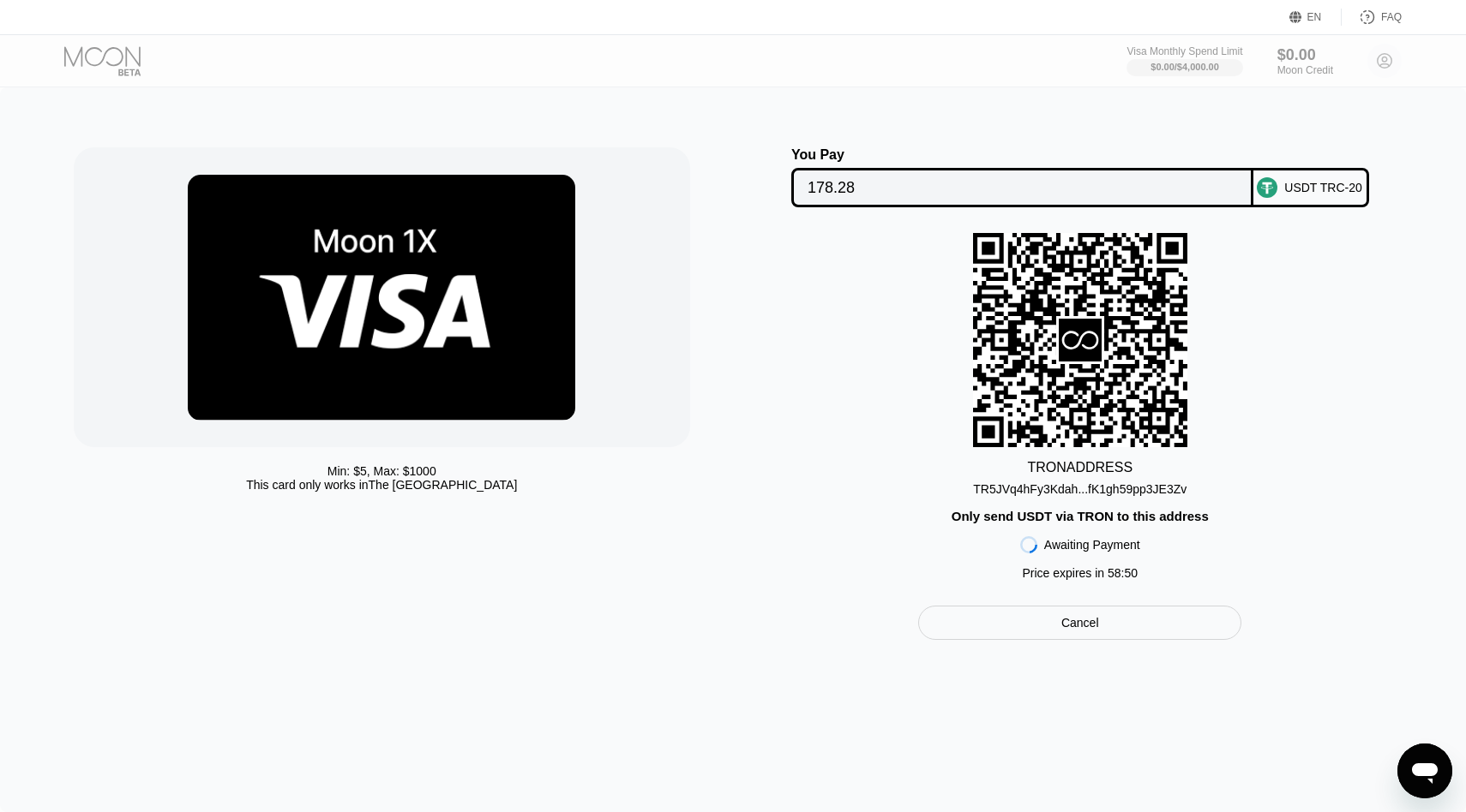
click at [1104, 494] on div "TR5JVq4hFy3Kdah...fK1gh59pp3JE3Zv" at bounding box center [1079, 488] width 213 height 14
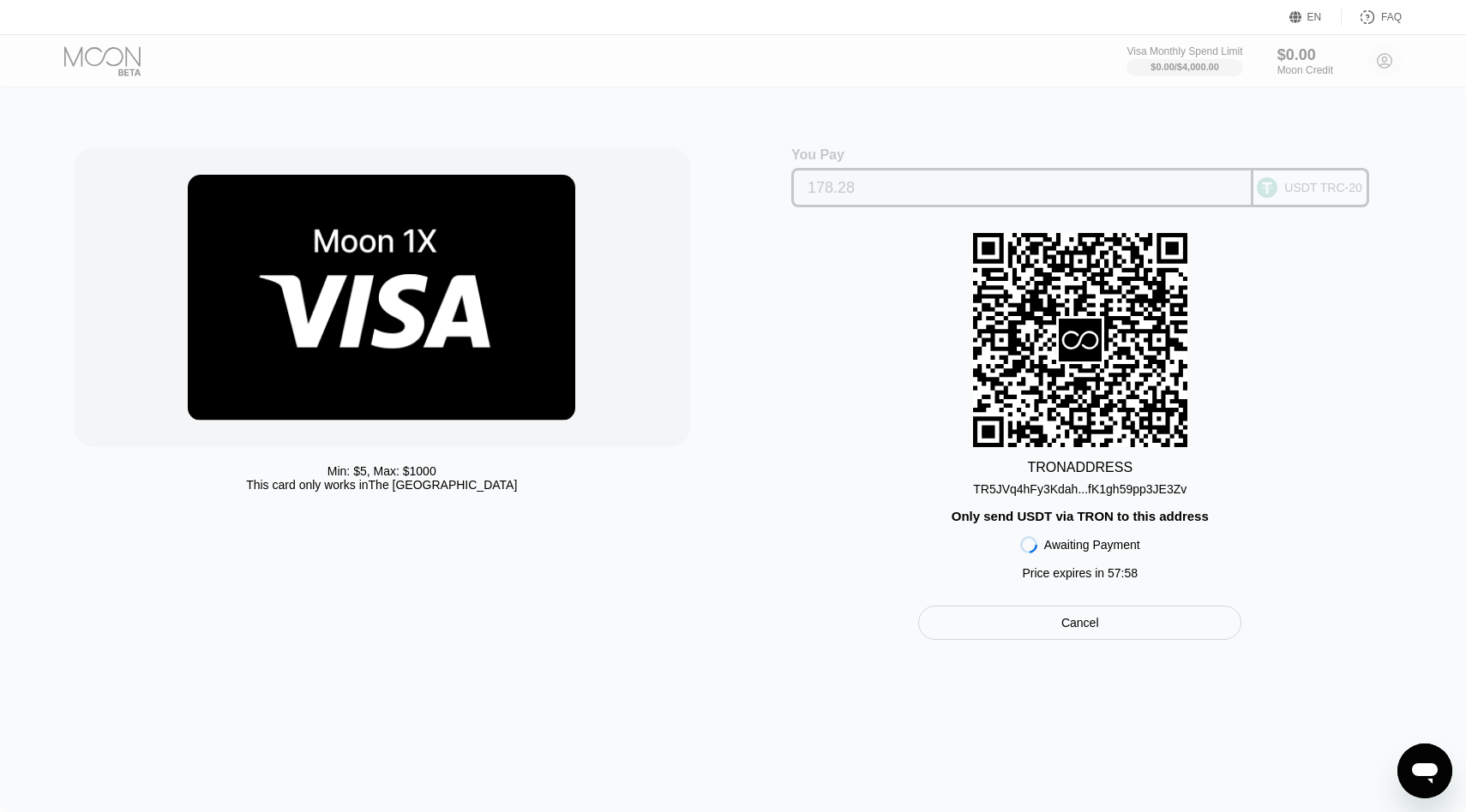
click at [850, 188] on input "178.28" at bounding box center [1023, 188] width 430 height 34
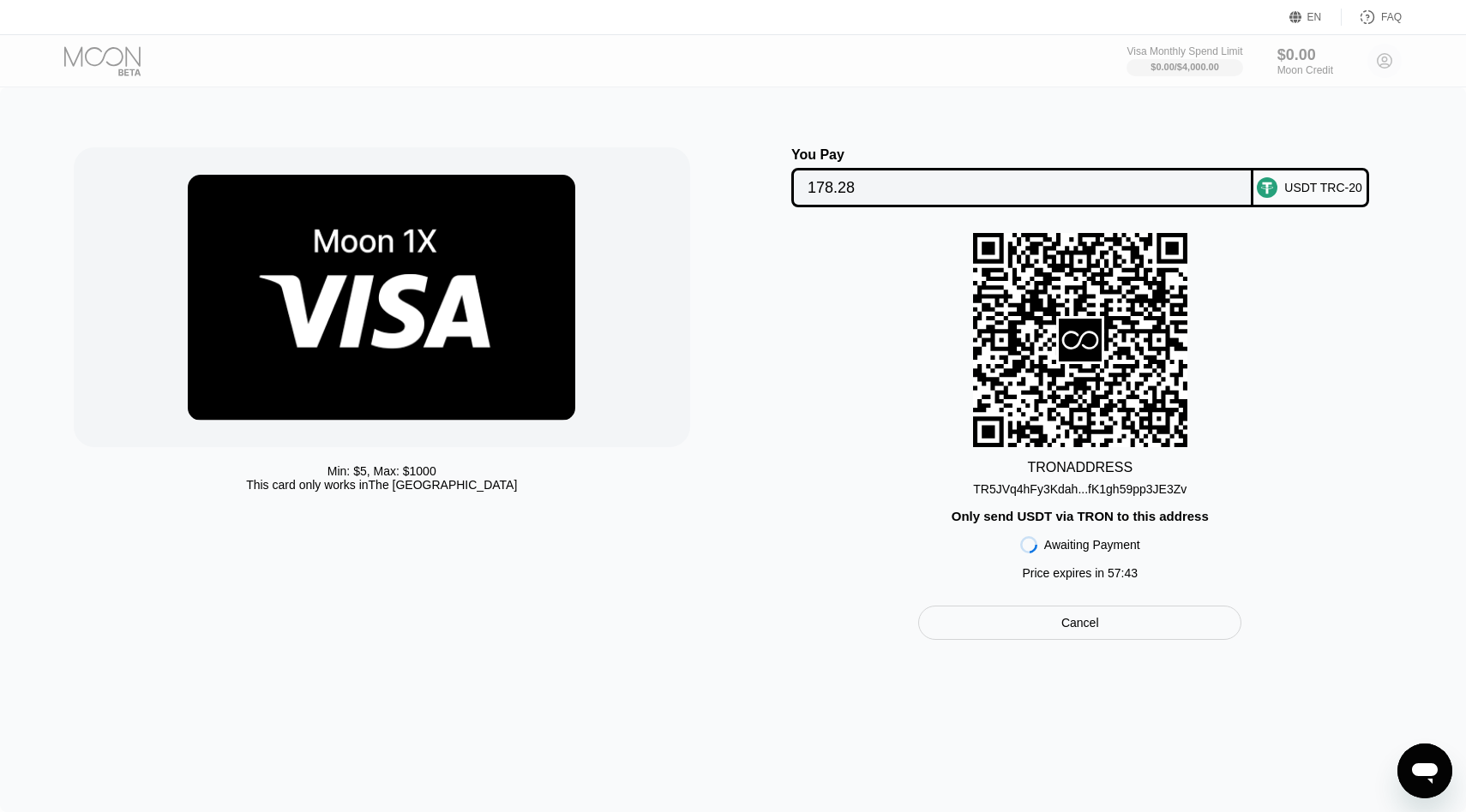
click at [1033, 492] on div "TR5JVq4hFy3Kdah...fK1gh59pp3JE3Zv" at bounding box center [1079, 488] width 213 height 14
click at [1090, 203] on input "178.28" at bounding box center [1023, 188] width 430 height 34
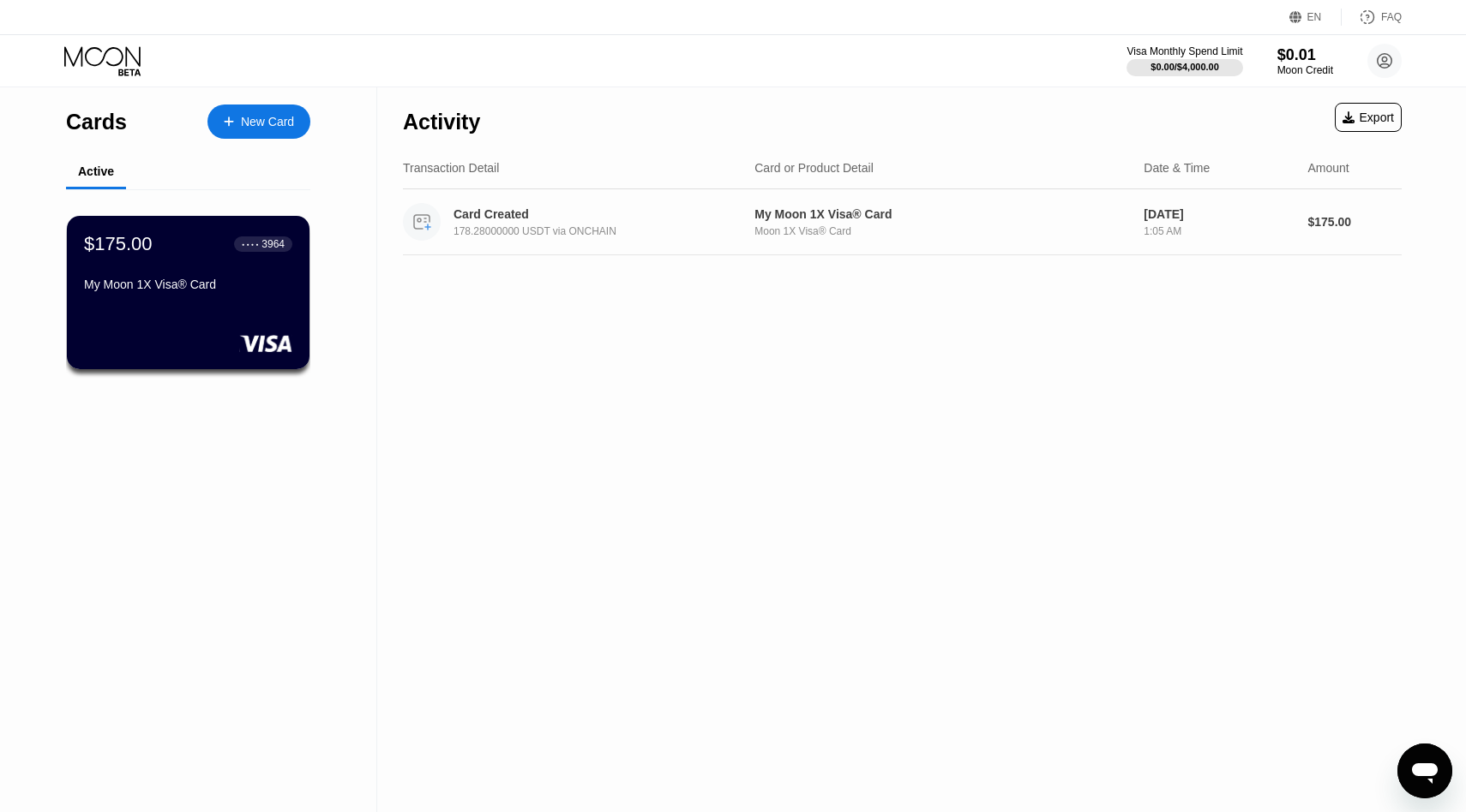
click at [604, 231] on div "178.28000000 USDT via ONCHAIN" at bounding box center [606, 231] width 305 height 12
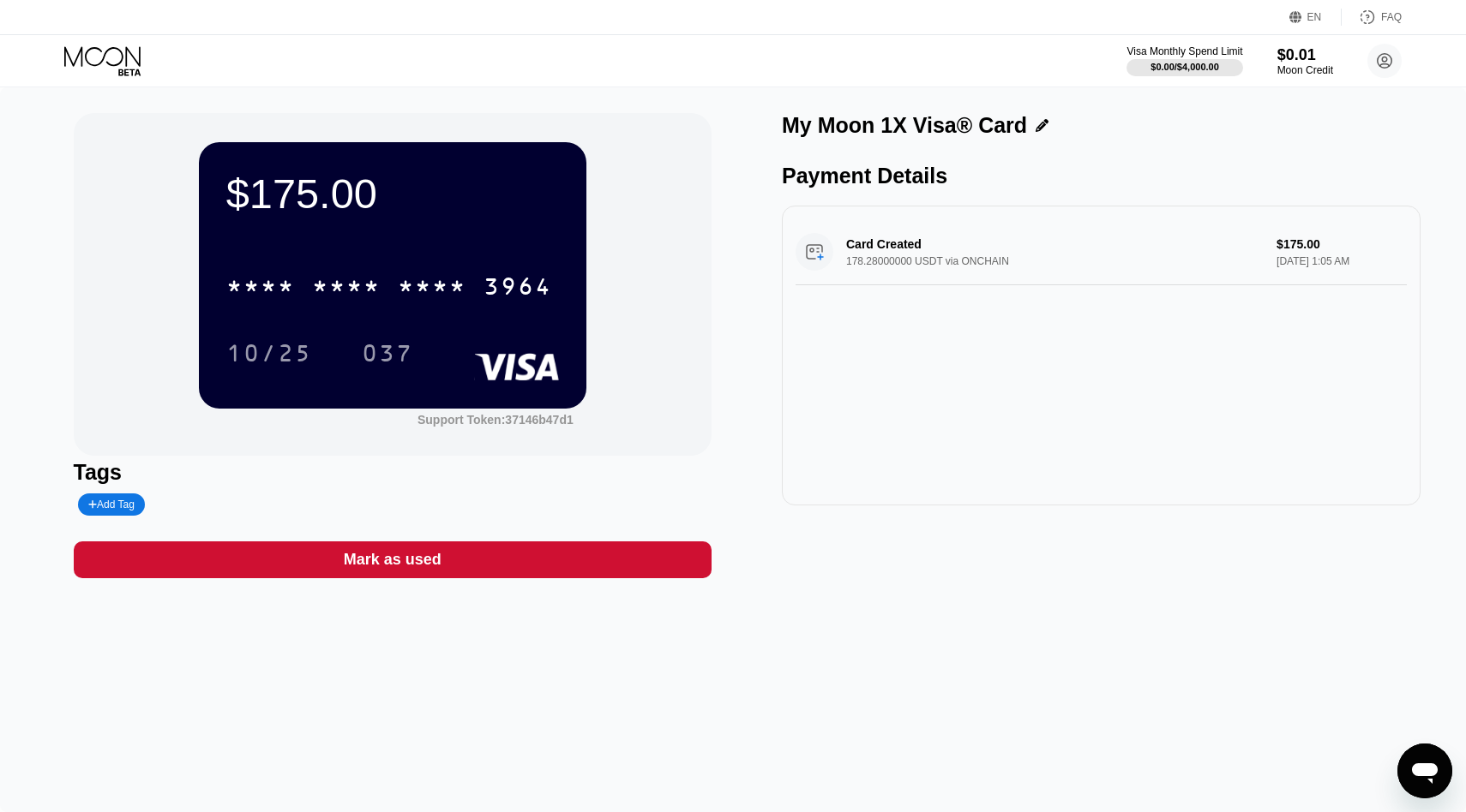
click at [919, 263] on div "Card Created 178.28000000 USDT via ONCHAIN $175.00 [DATE] 1:05 AM" at bounding box center [1101, 252] width 611 height 66
click at [380, 279] on div "* * * *" at bounding box center [346, 288] width 69 height 27
click at [272, 347] on div "10/25" at bounding box center [269, 355] width 86 height 27
click at [404, 355] on div "037" at bounding box center [387, 355] width 52 height 27
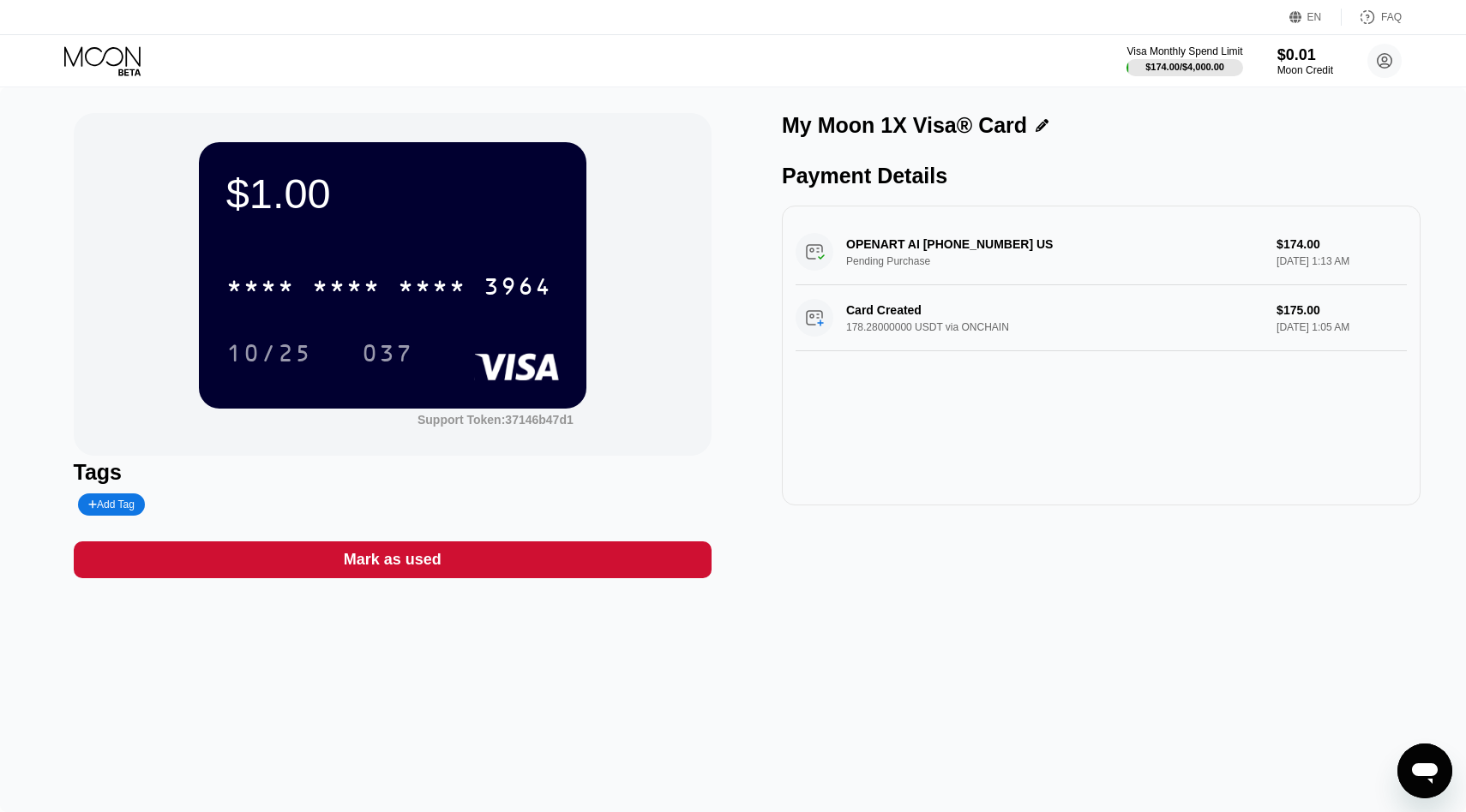
click at [811, 324] on div "Card Created 178.28000000 USDT via ONCHAIN $175.00 [DATE] 1:05 AM" at bounding box center [1101, 318] width 611 height 66
click at [495, 563] on div "Mark as used" at bounding box center [393, 559] width 638 height 37
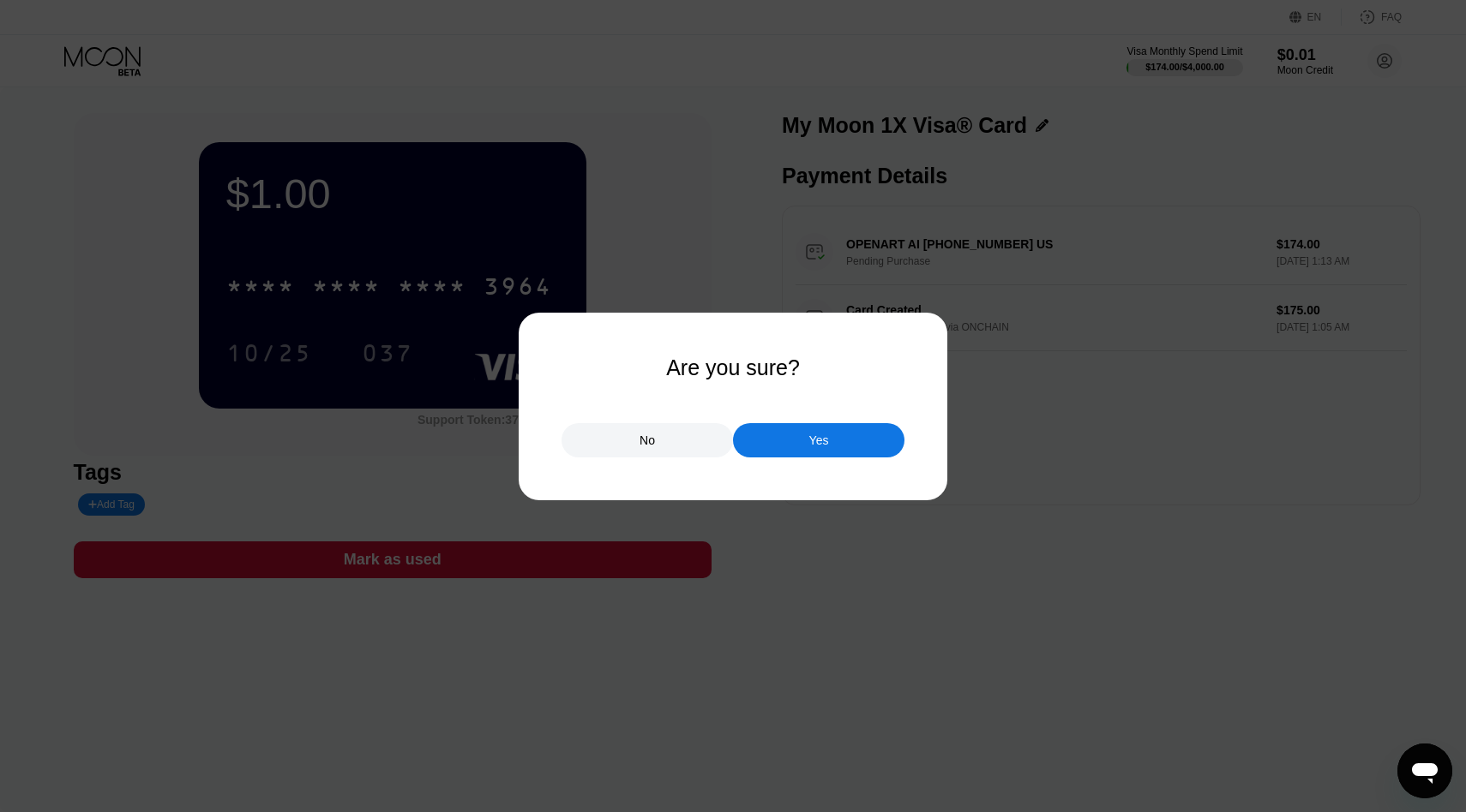
click at [684, 450] on div "No" at bounding box center [646, 440] width 171 height 34
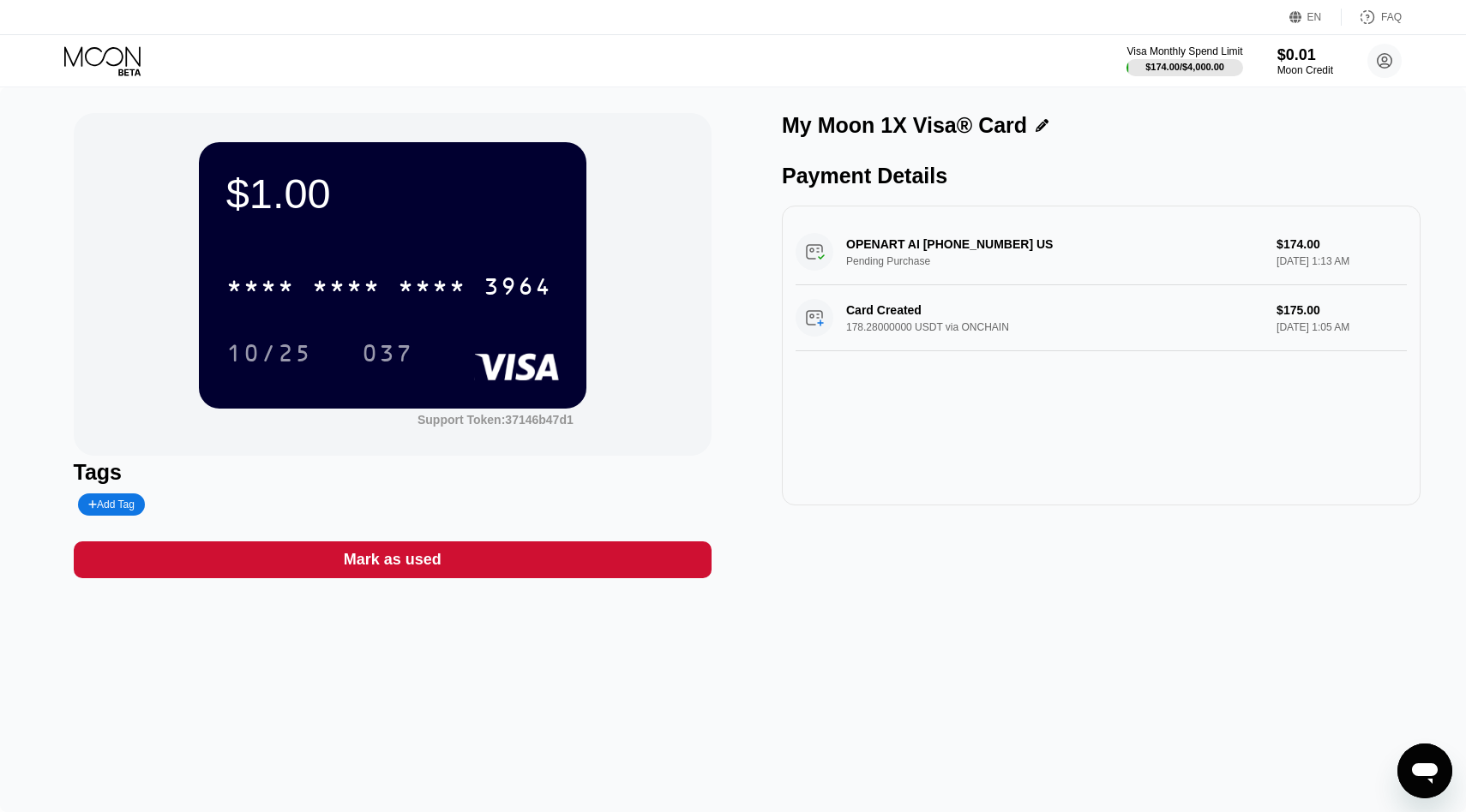
click at [110, 51] on icon at bounding box center [104, 61] width 80 height 30
